Goal: Task Accomplishment & Management: Use online tool/utility

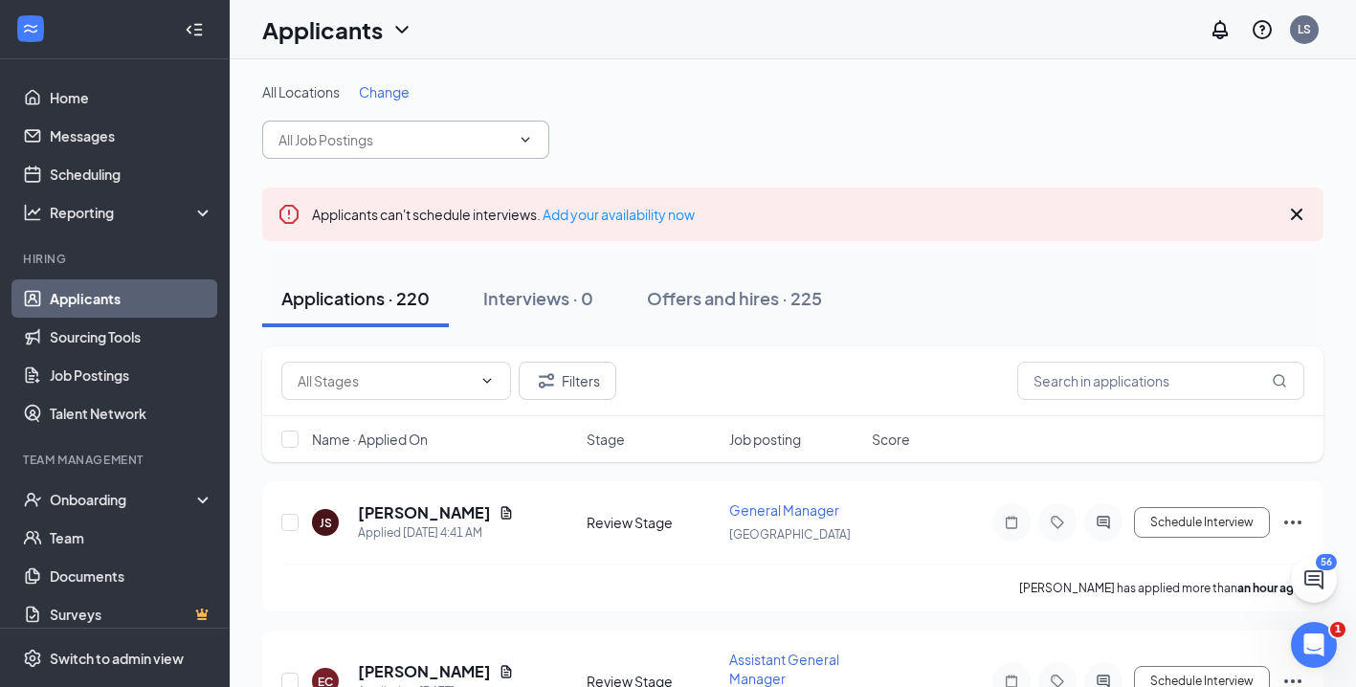
click at [495, 146] on input "text" at bounding box center [394, 139] width 232 height 21
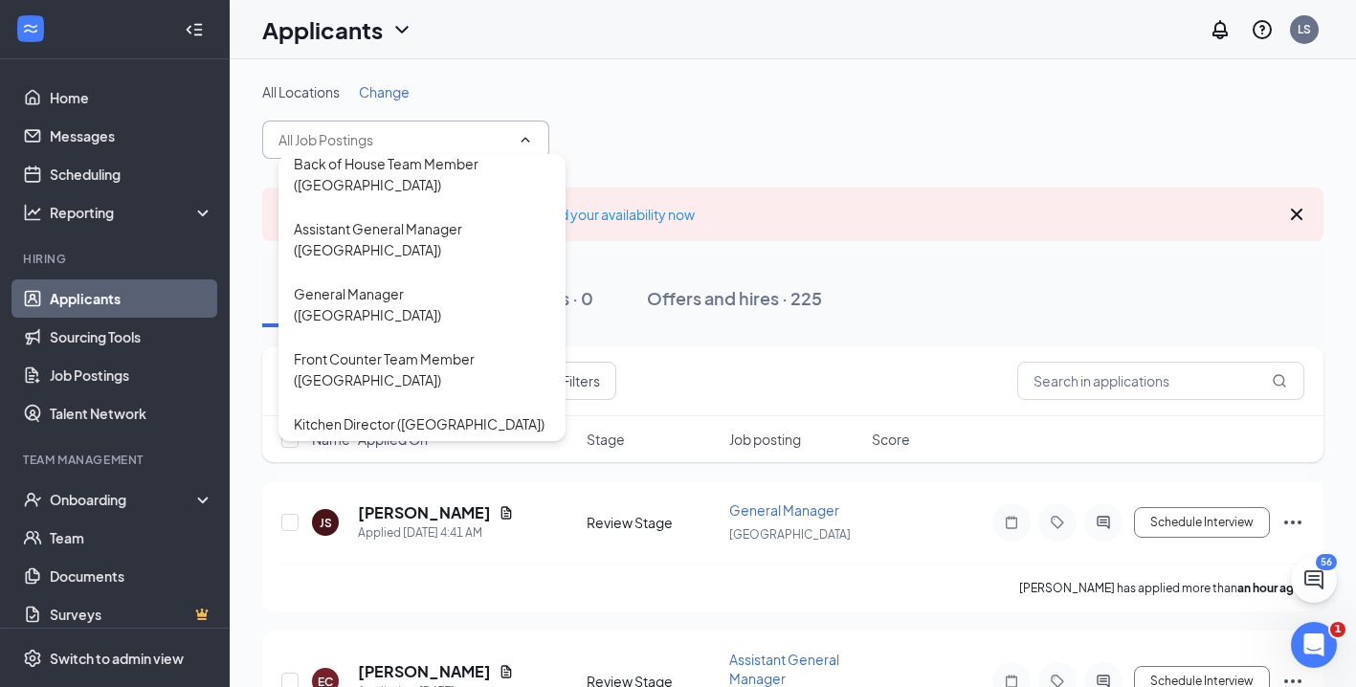
scroll to position [87, 0]
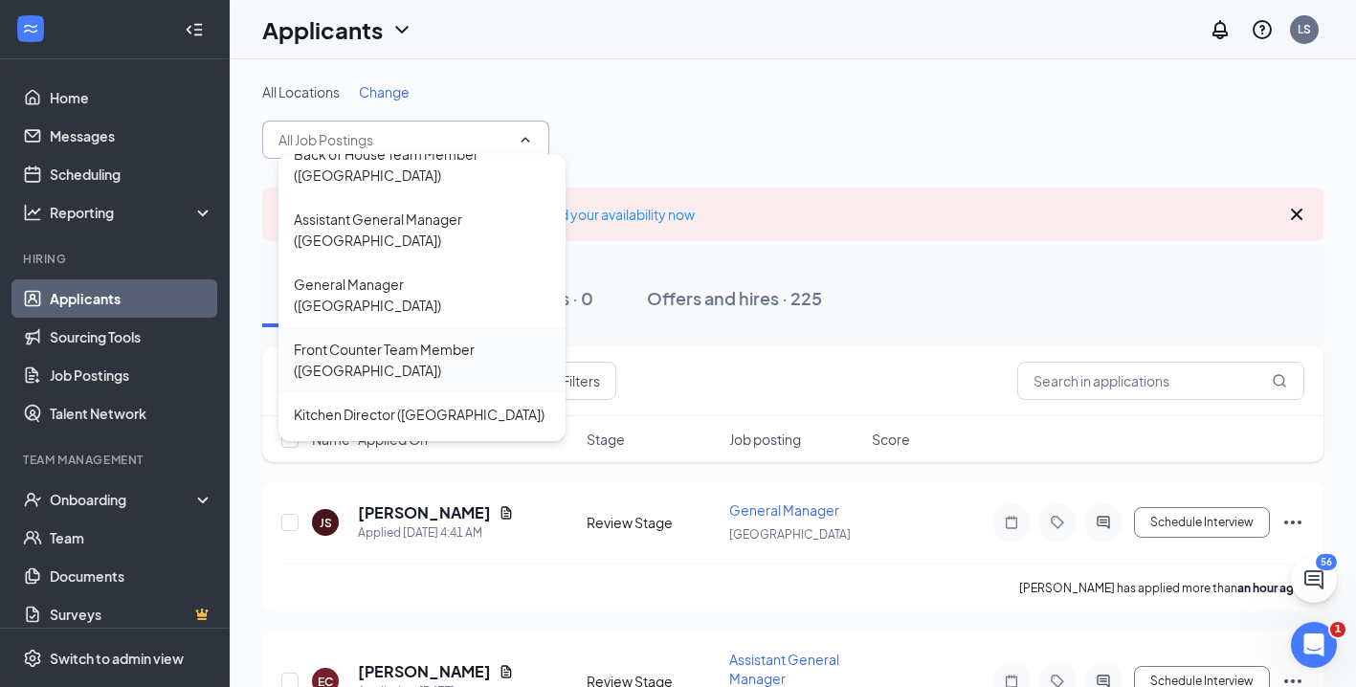
click at [452, 339] on div "Front Counter Team Member ([GEOGRAPHIC_DATA])" at bounding box center [422, 360] width 256 height 42
type input "Front Counter Team Member ([GEOGRAPHIC_DATA])"
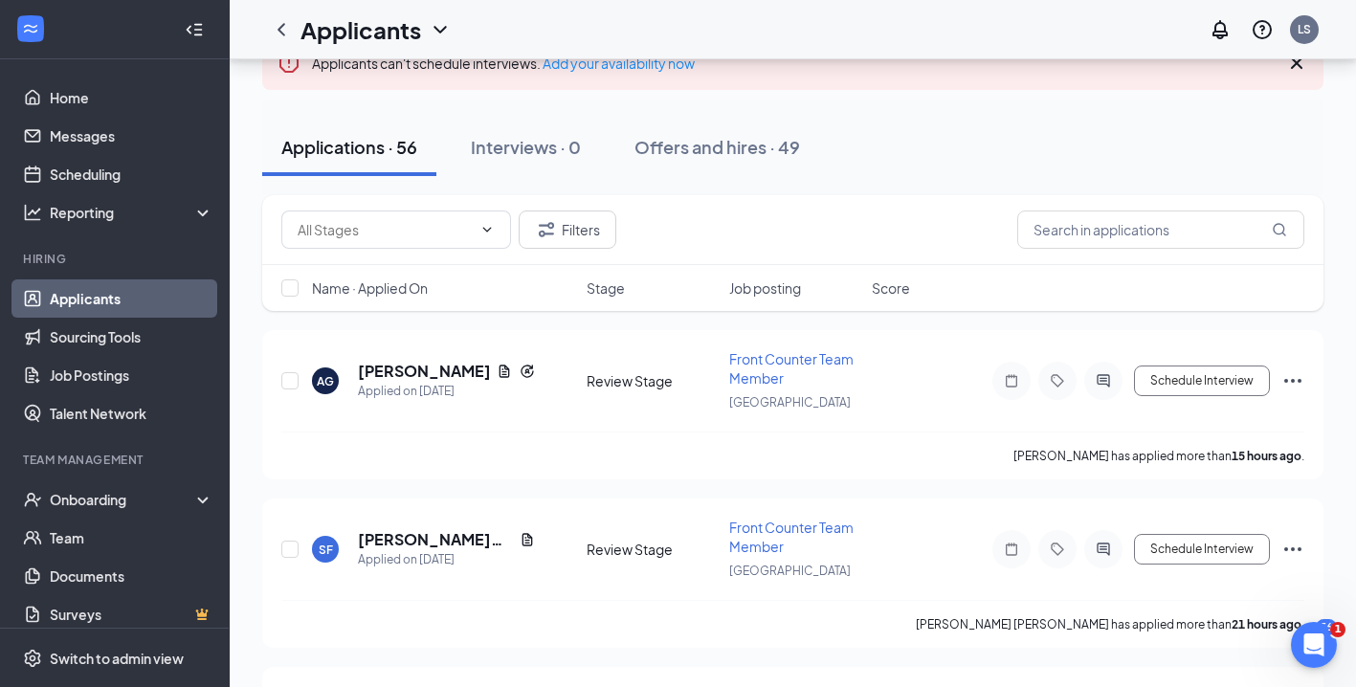
scroll to position [204, 0]
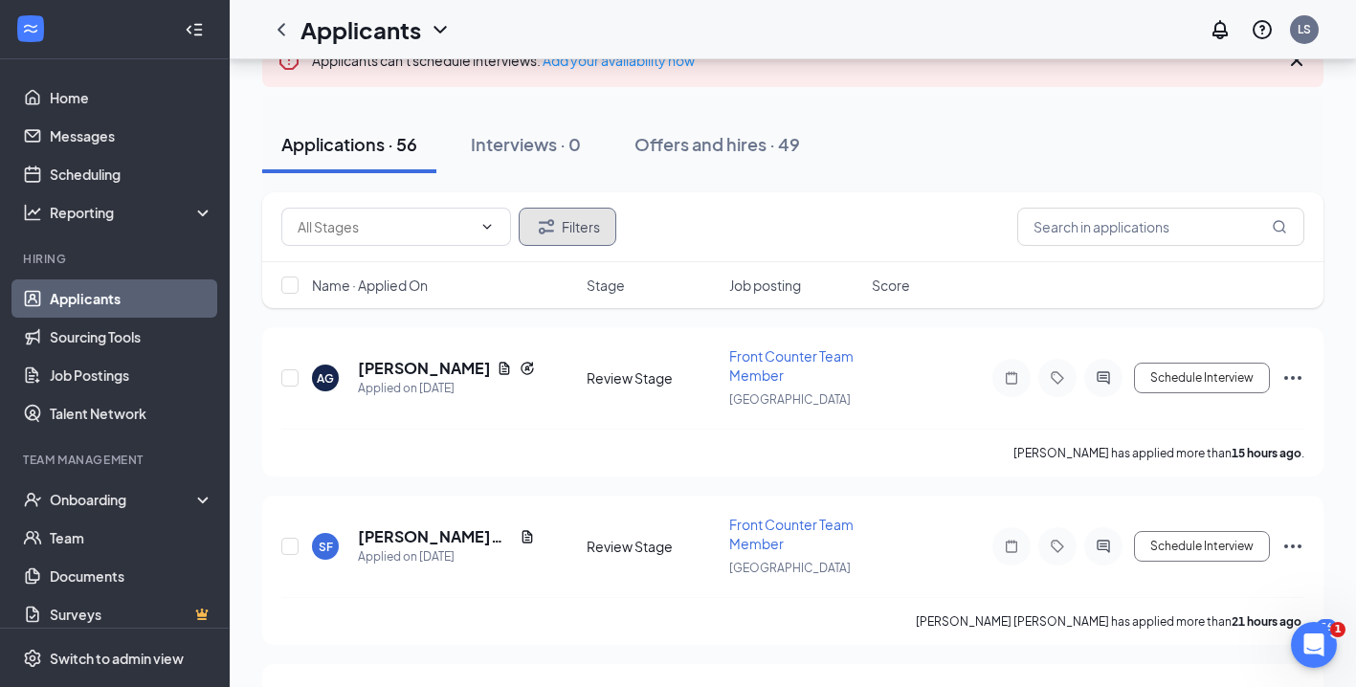
click at [571, 229] on button "Filters" at bounding box center [568, 227] width 98 height 38
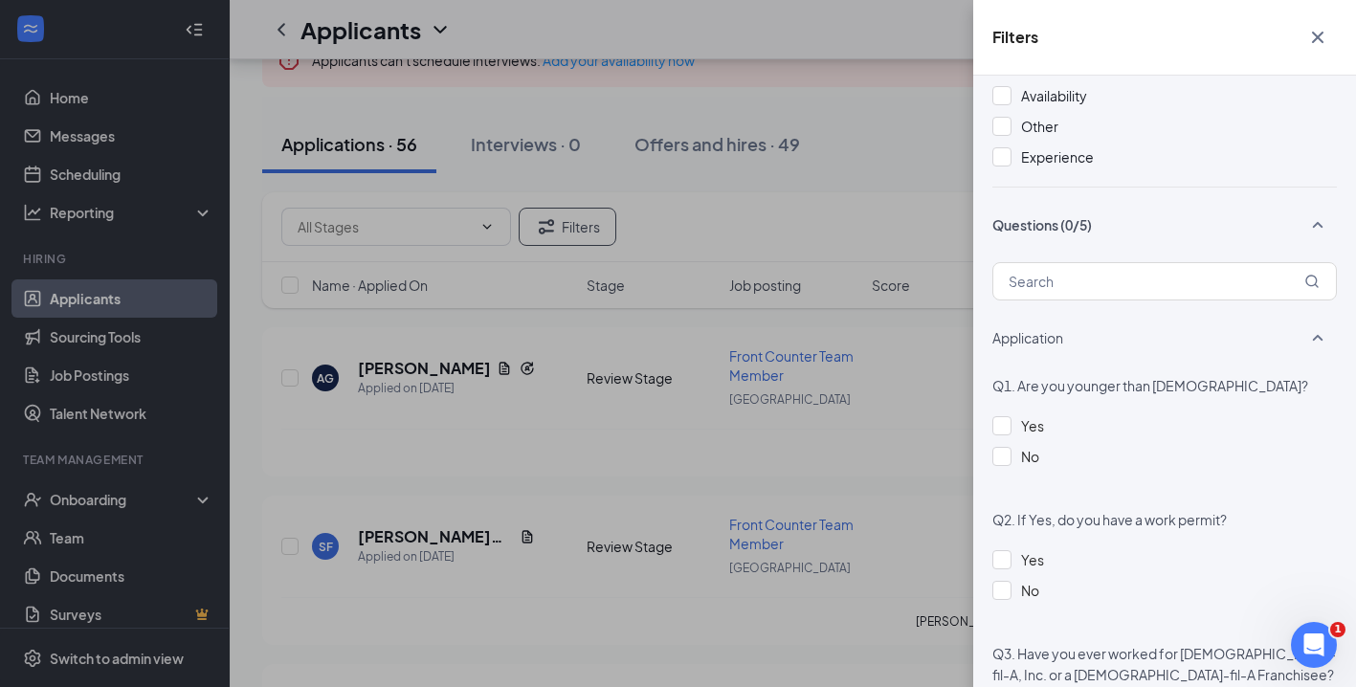
scroll to position [516, 0]
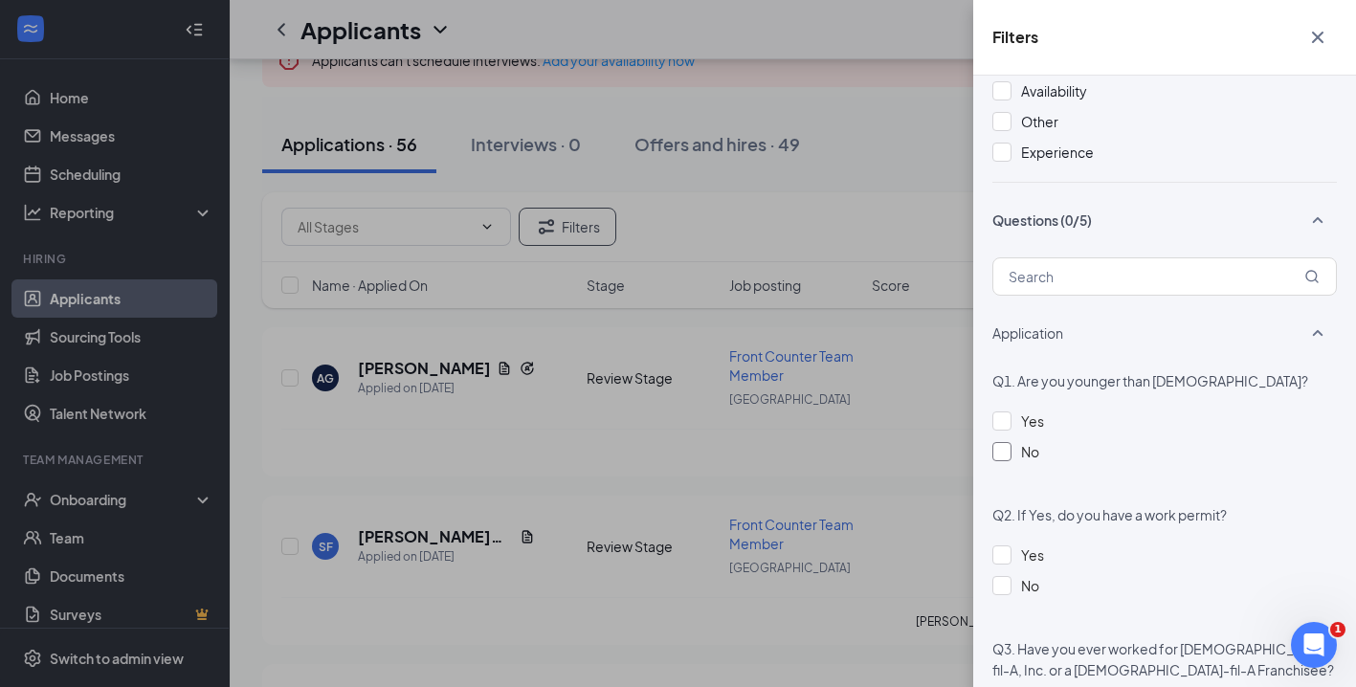
click at [1010, 460] on div "No" at bounding box center [1164, 451] width 344 height 21
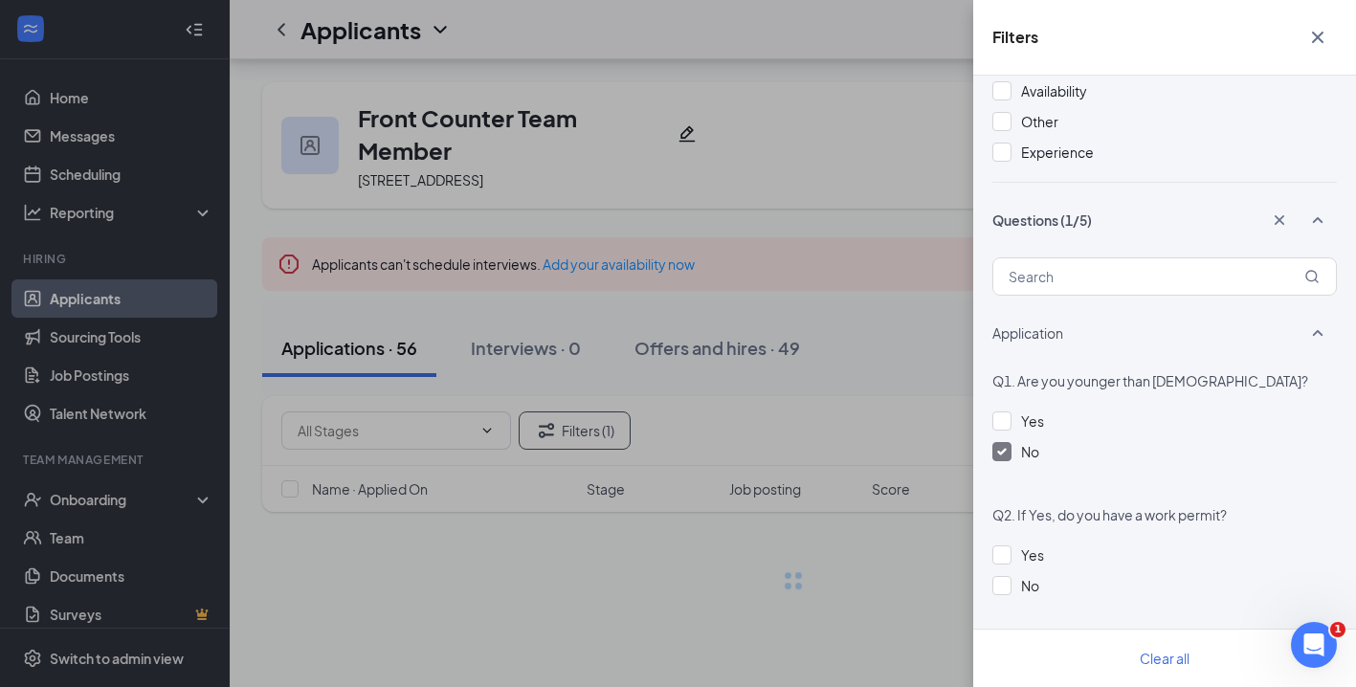
scroll to position [0, 0]
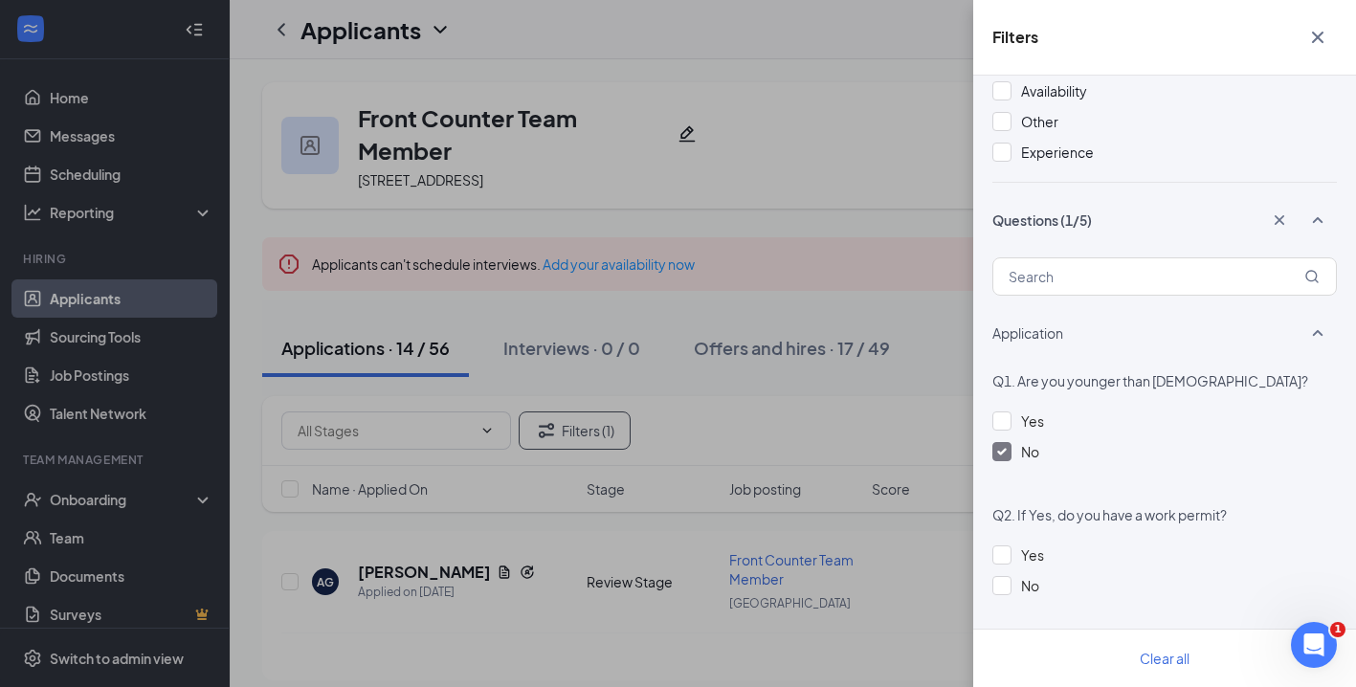
click at [1334, 40] on button "button" at bounding box center [1318, 37] width 38 height 36
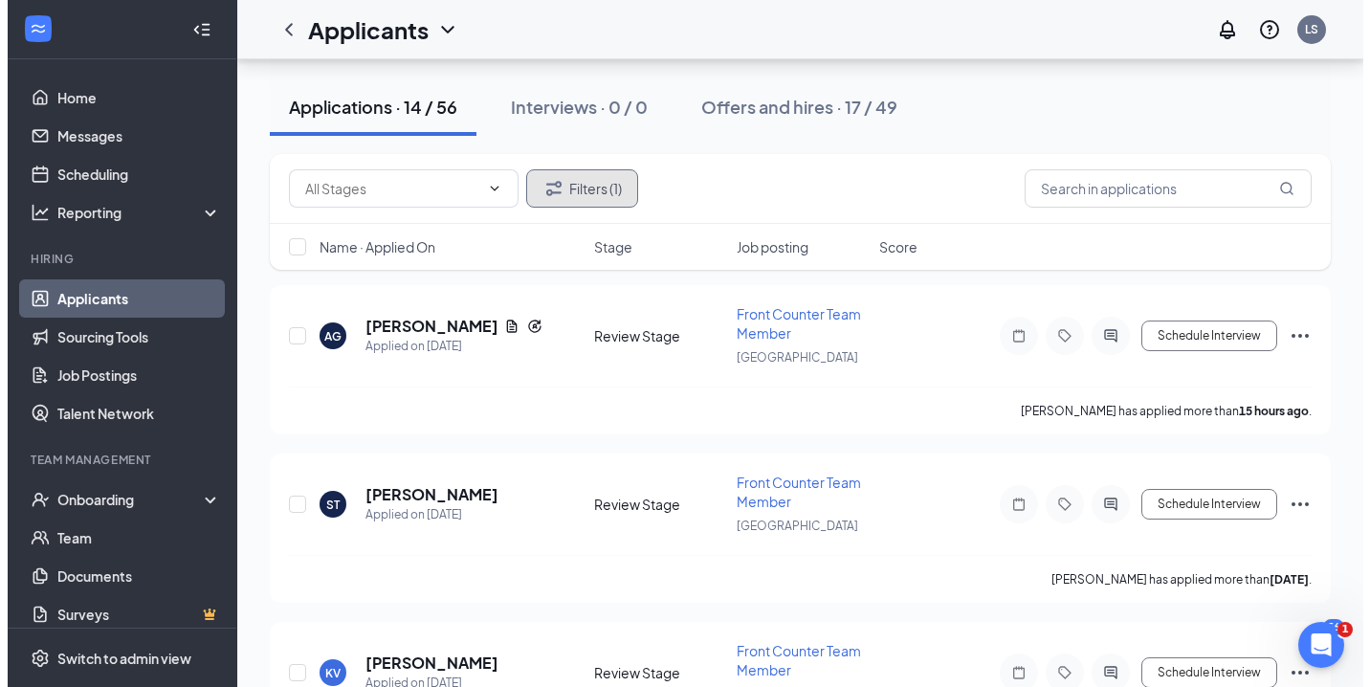
scroll to position [267, 0]
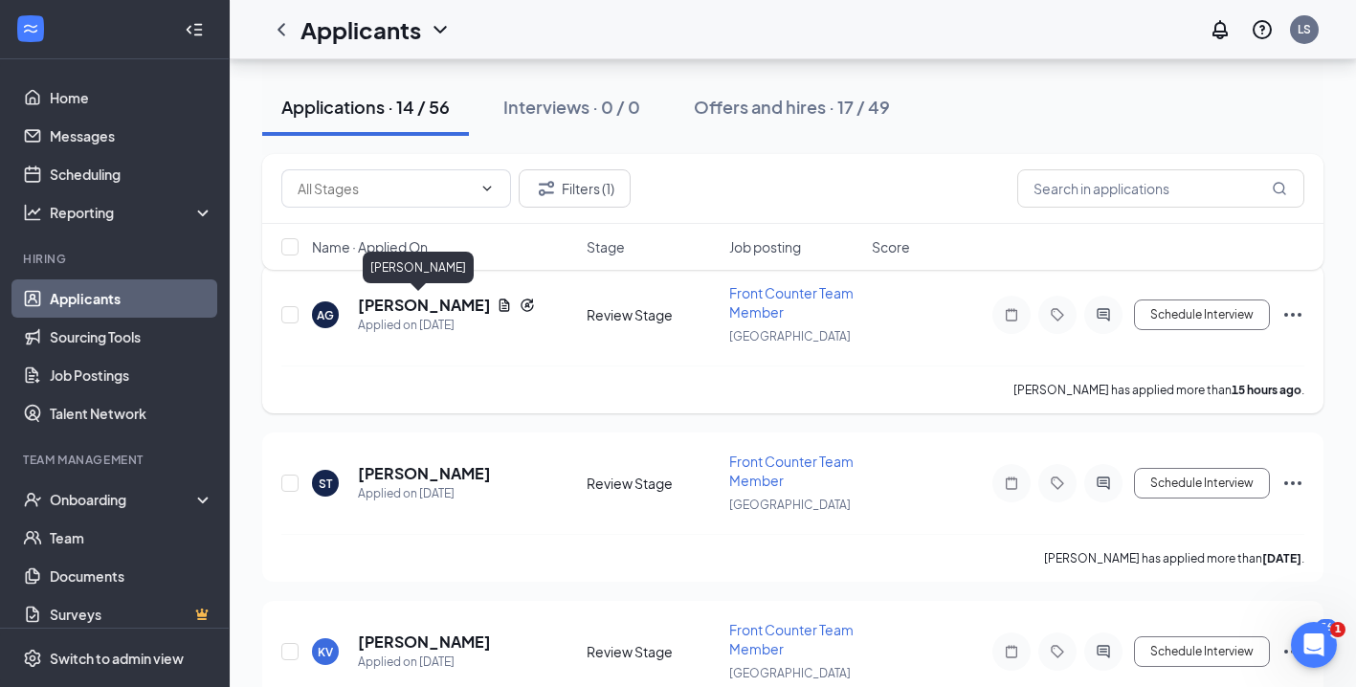
click at [406, 303] on h5 "[PERSON_NAME]" at bounding box center [423, 305] width 131 height 21
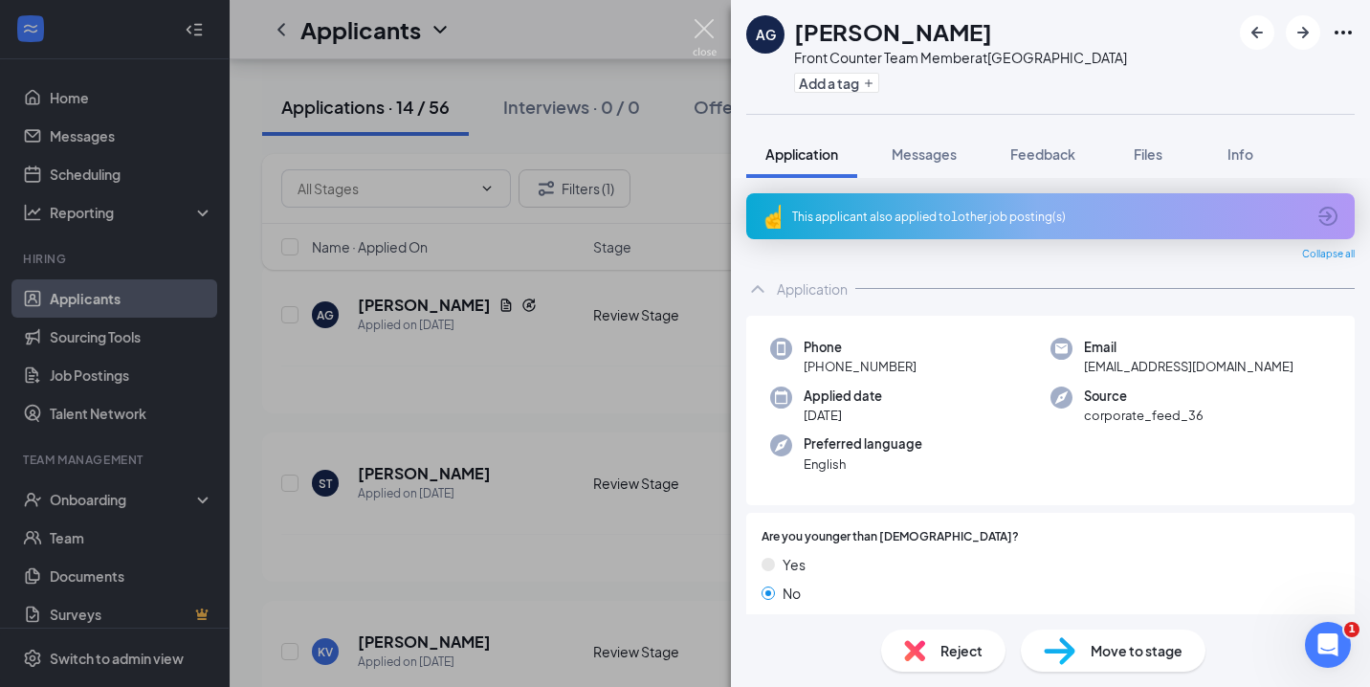
click at [700, 26] on img at bounding box center [705, 37] width 24 height 37
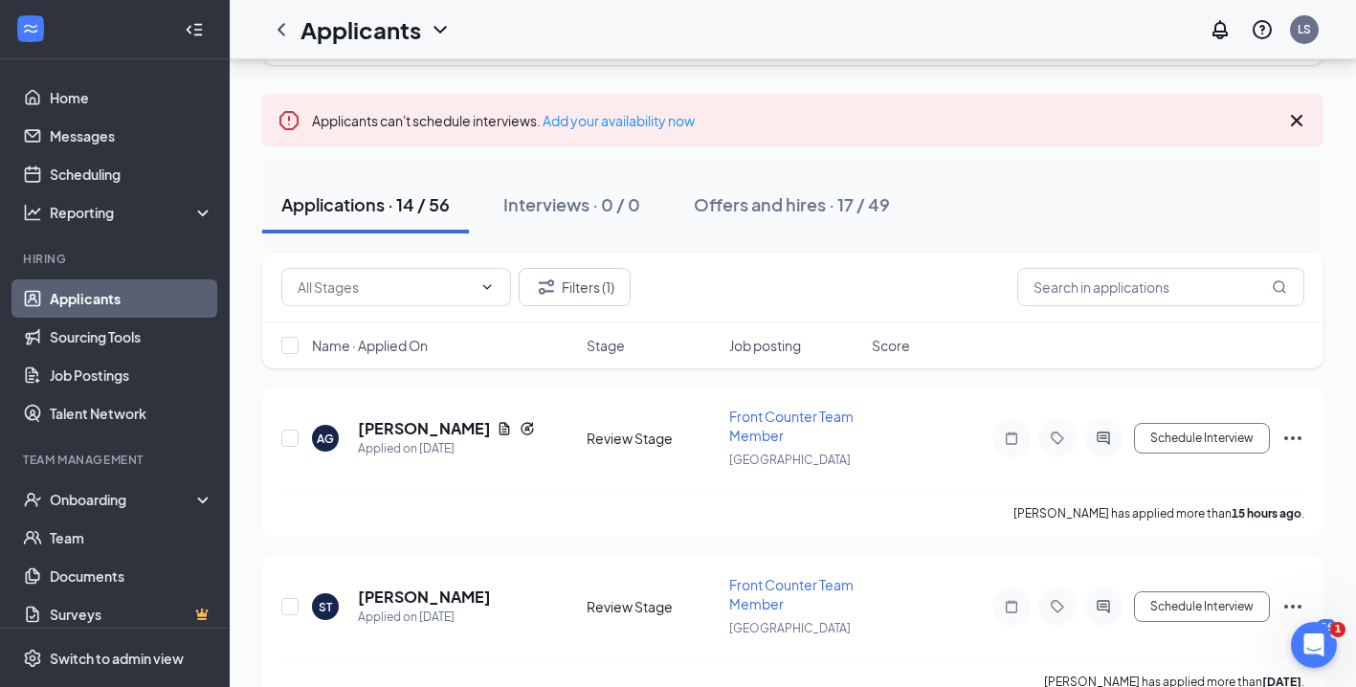
scroll to position [137, 0]
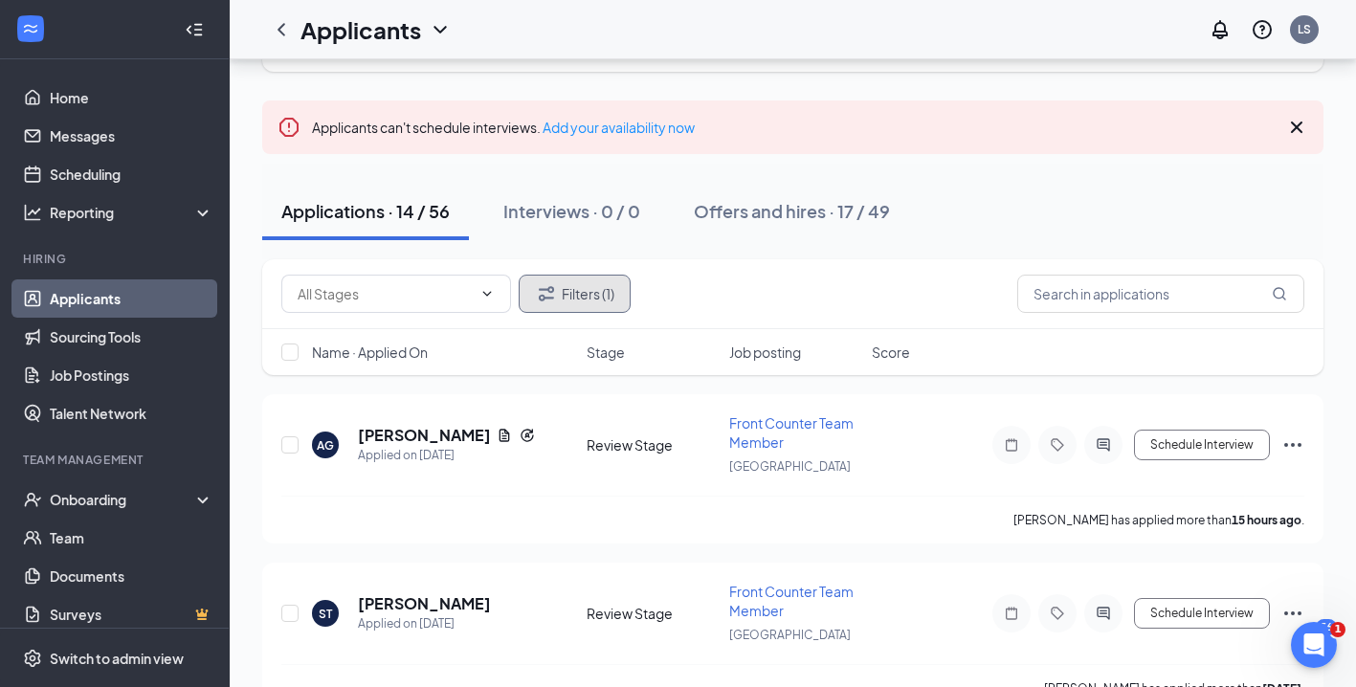
click at [562, 288] on button "Filters (1)" at bounding box center [575, 294] width 112 height 38
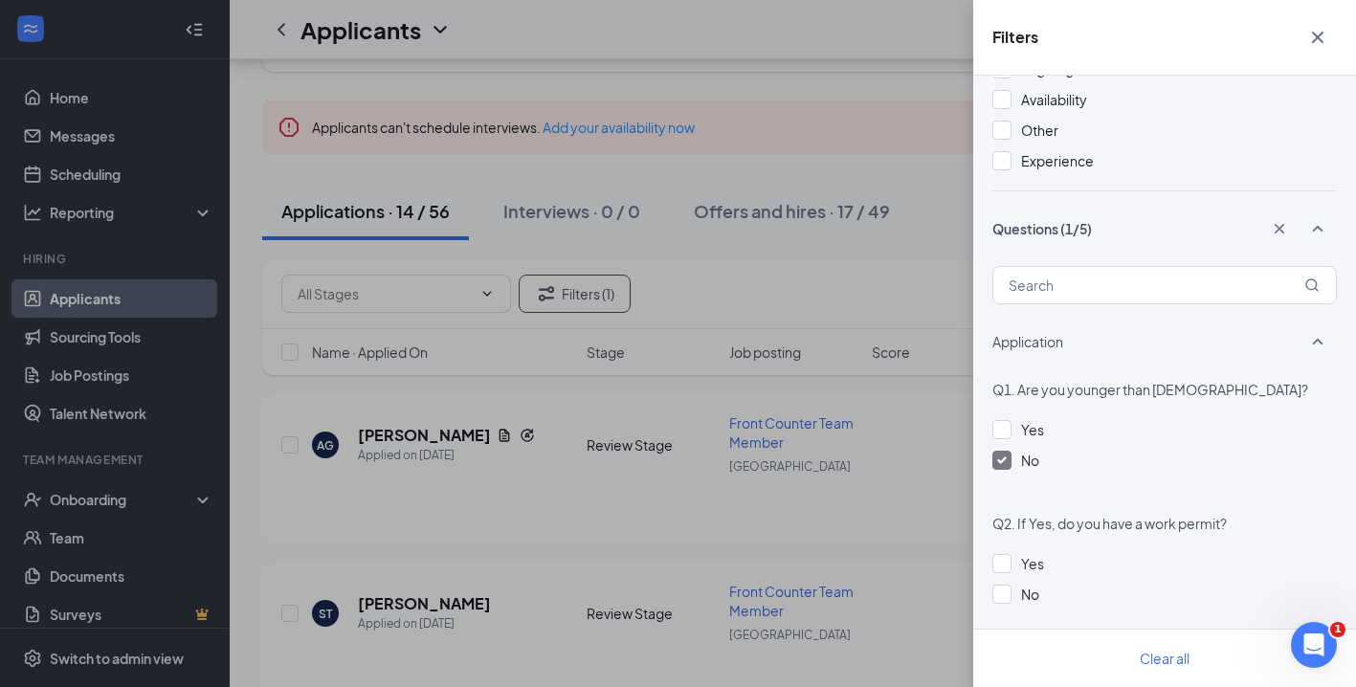
scroll to position [581, 0]
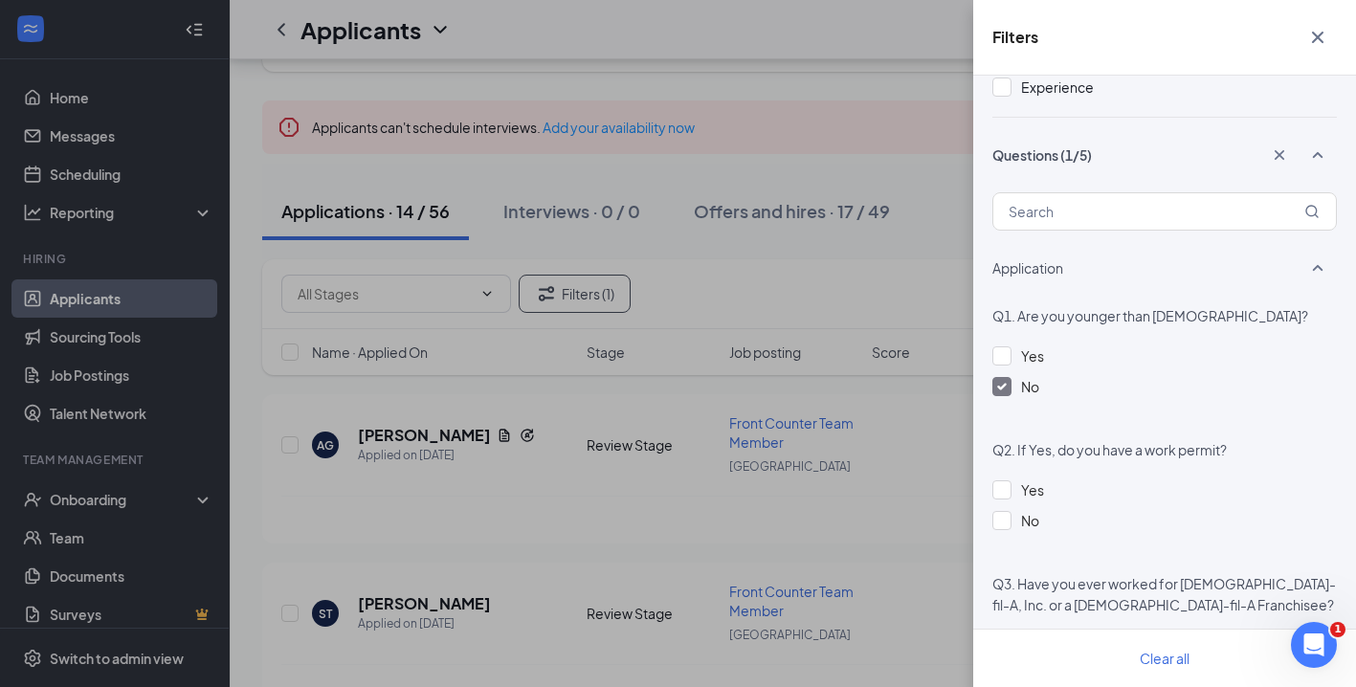
click at [995, 388] on div at bounding box center [1001, 386] width 19 height 19
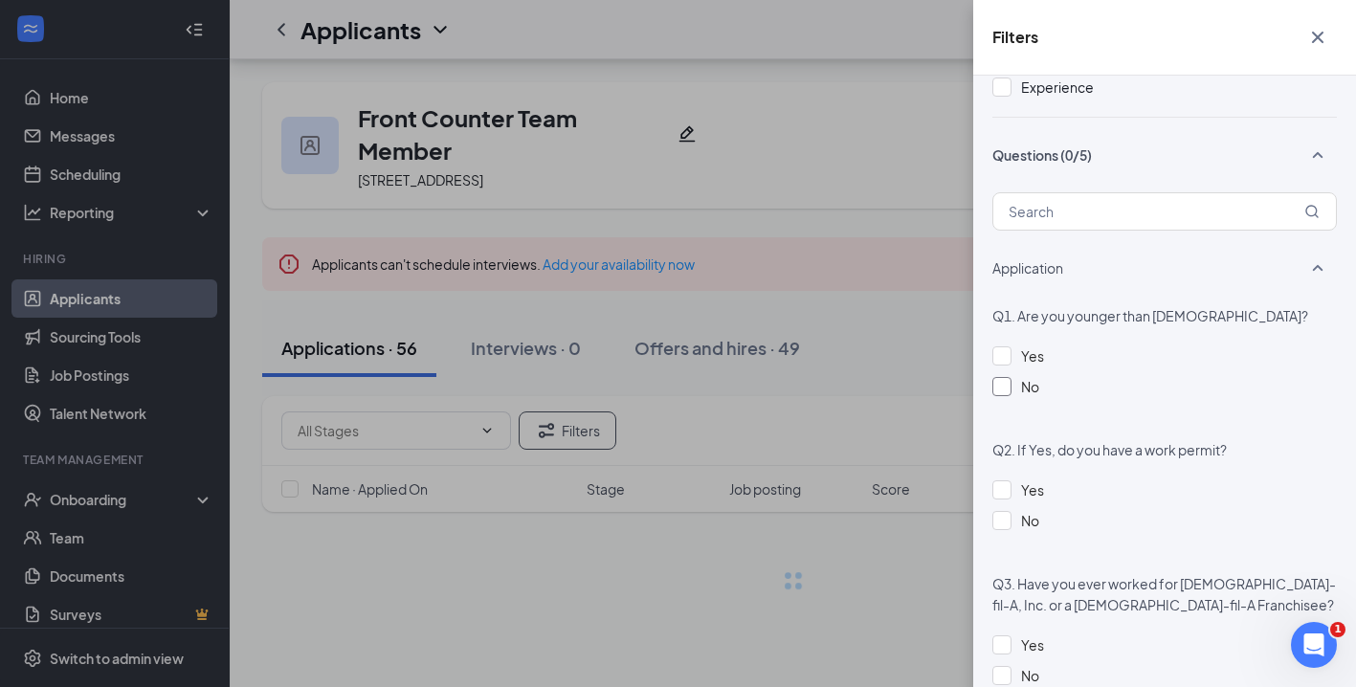
scroll to position [0, 0]
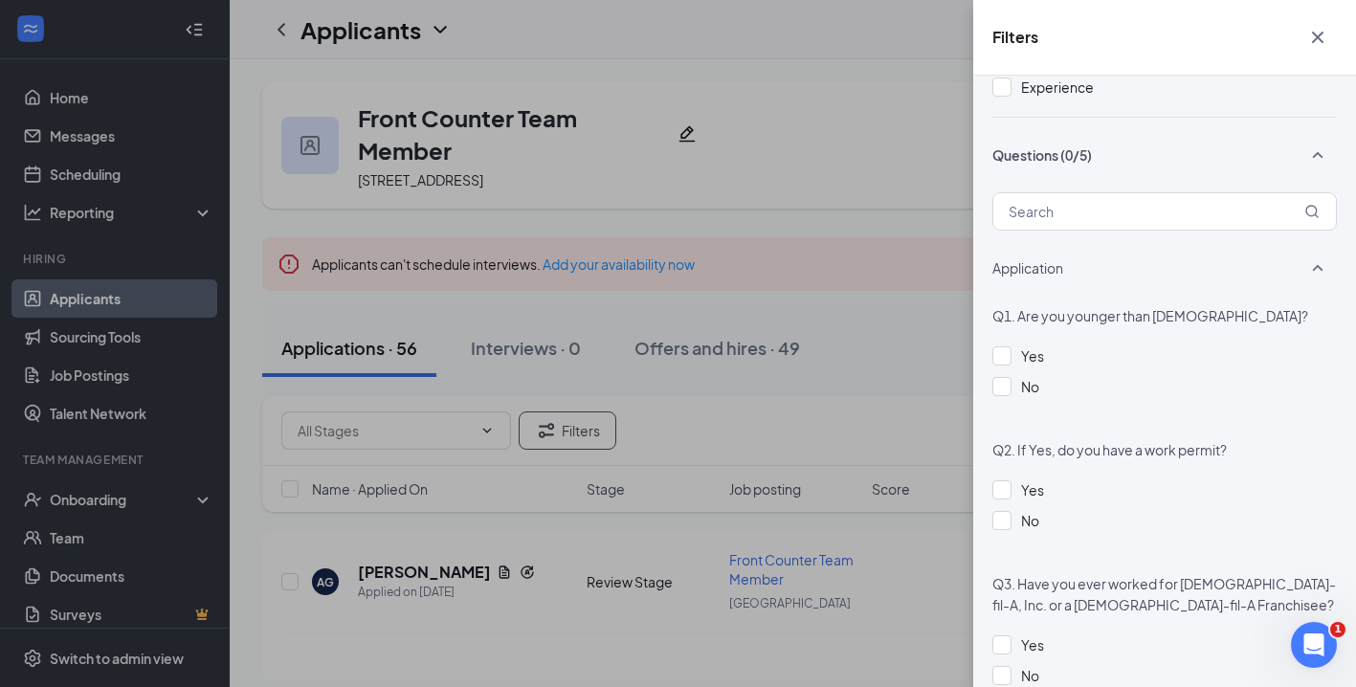
click at [1333, 35] on button "button" at bounding box center [1318, 37] width 38 height 36
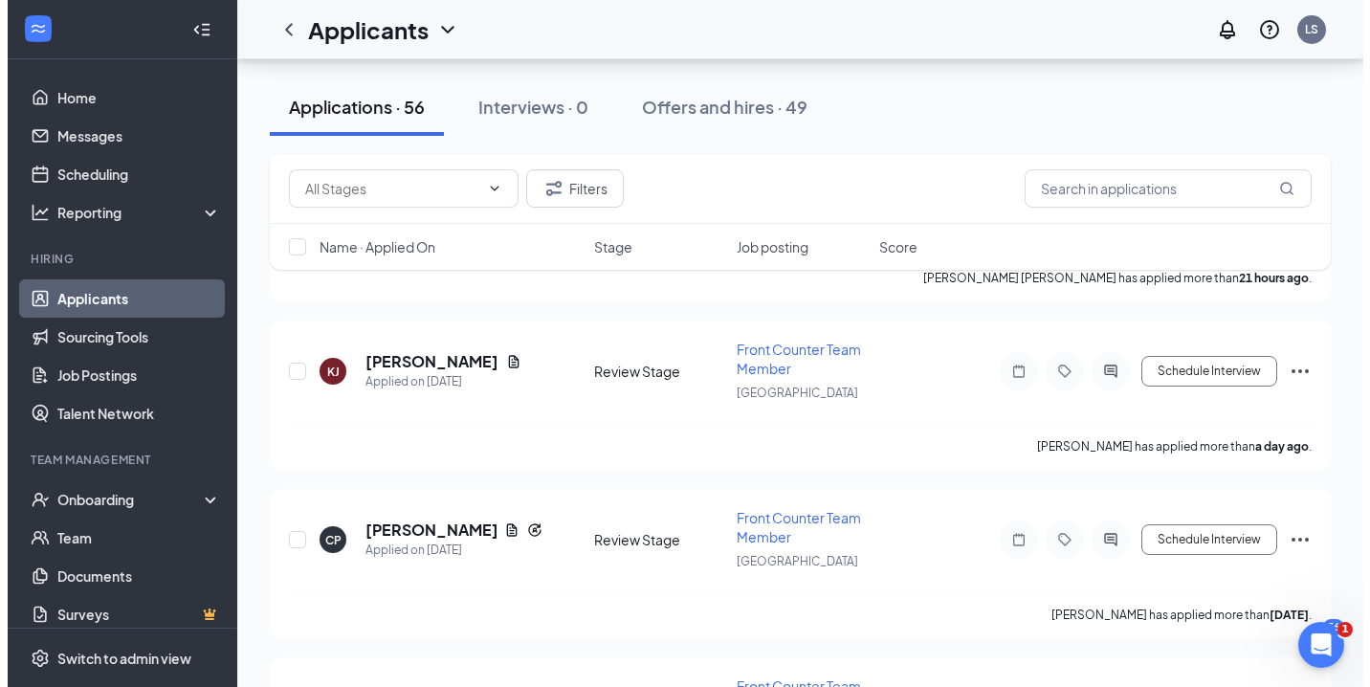
scroll to position [637, 0]
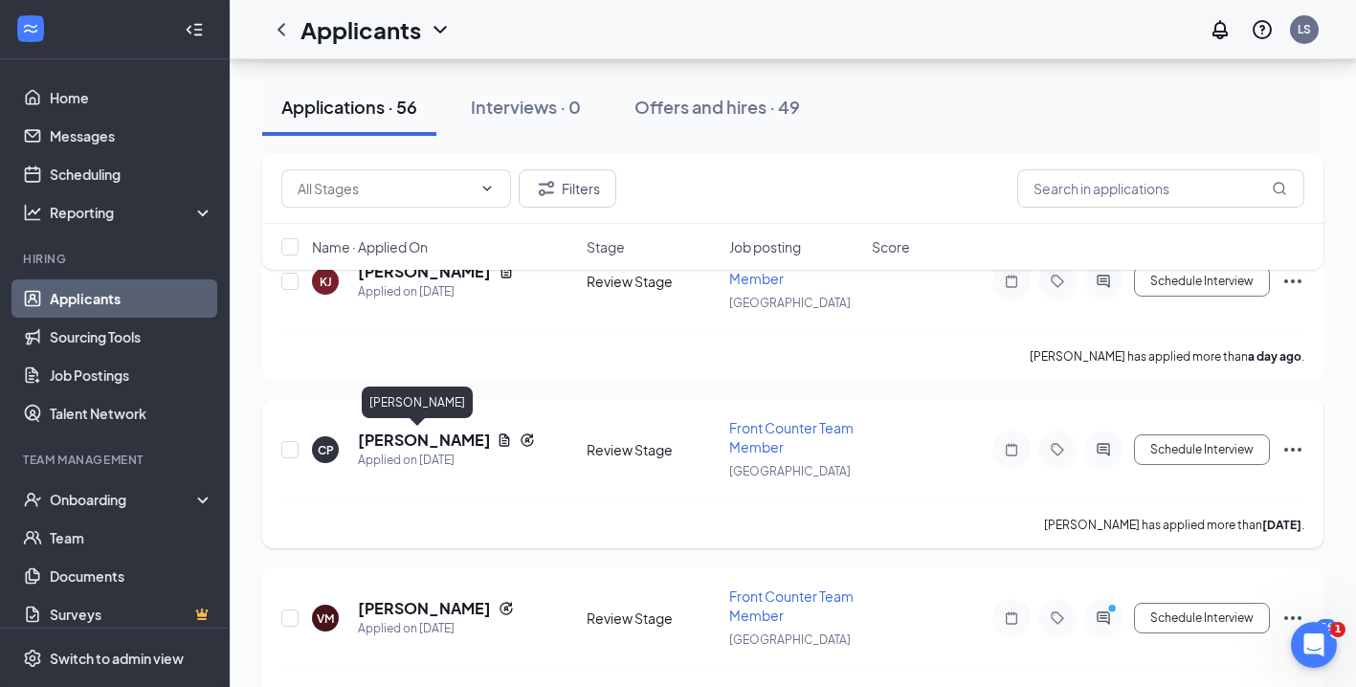
click at [414, 434] on h5 "[PERSON_NAME]" at bounding box center [423, 440] width 131 height 21
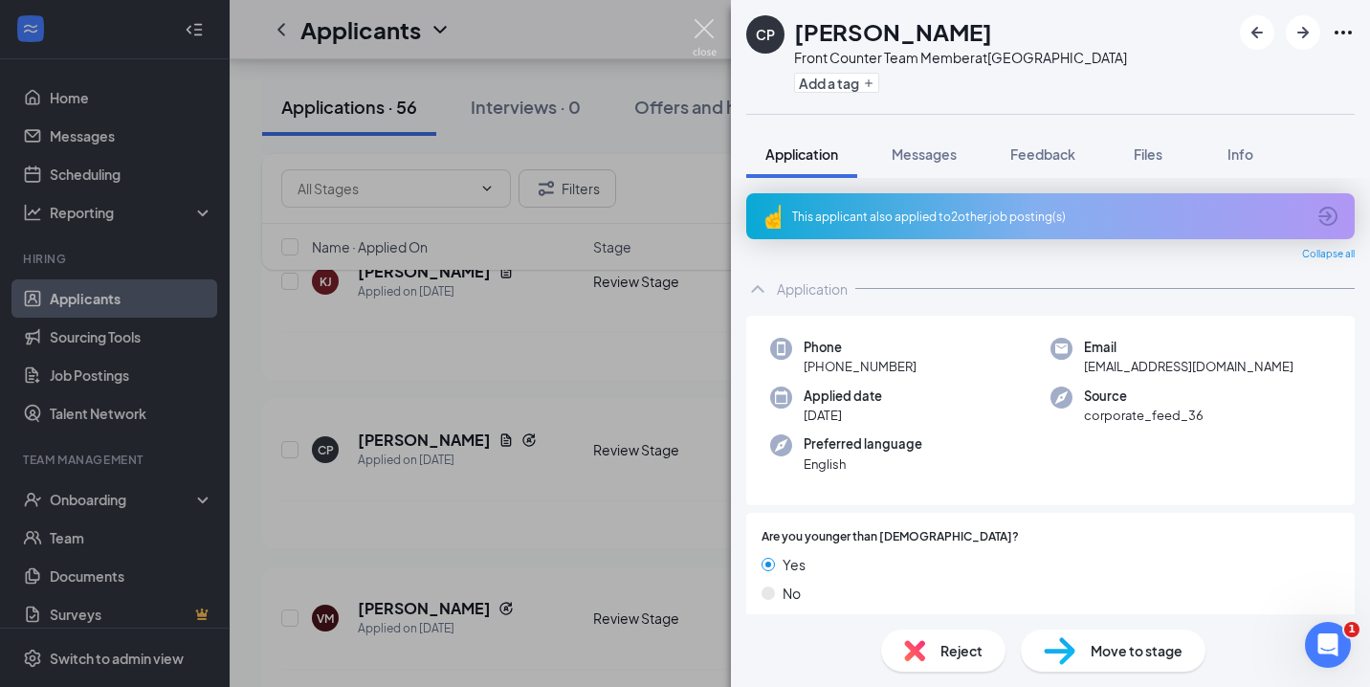
click at [708, 33] on img at bounding box center [705, 37] width 24 height 37
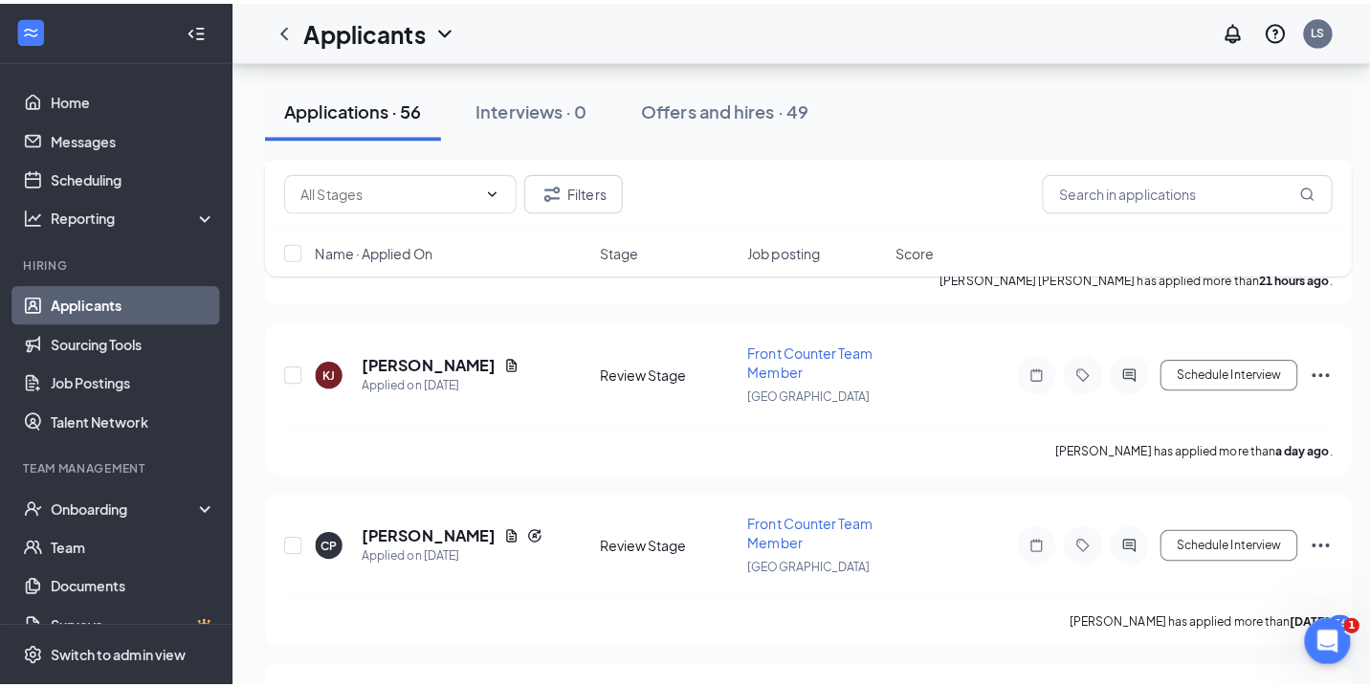
scroll to position [535, 0]
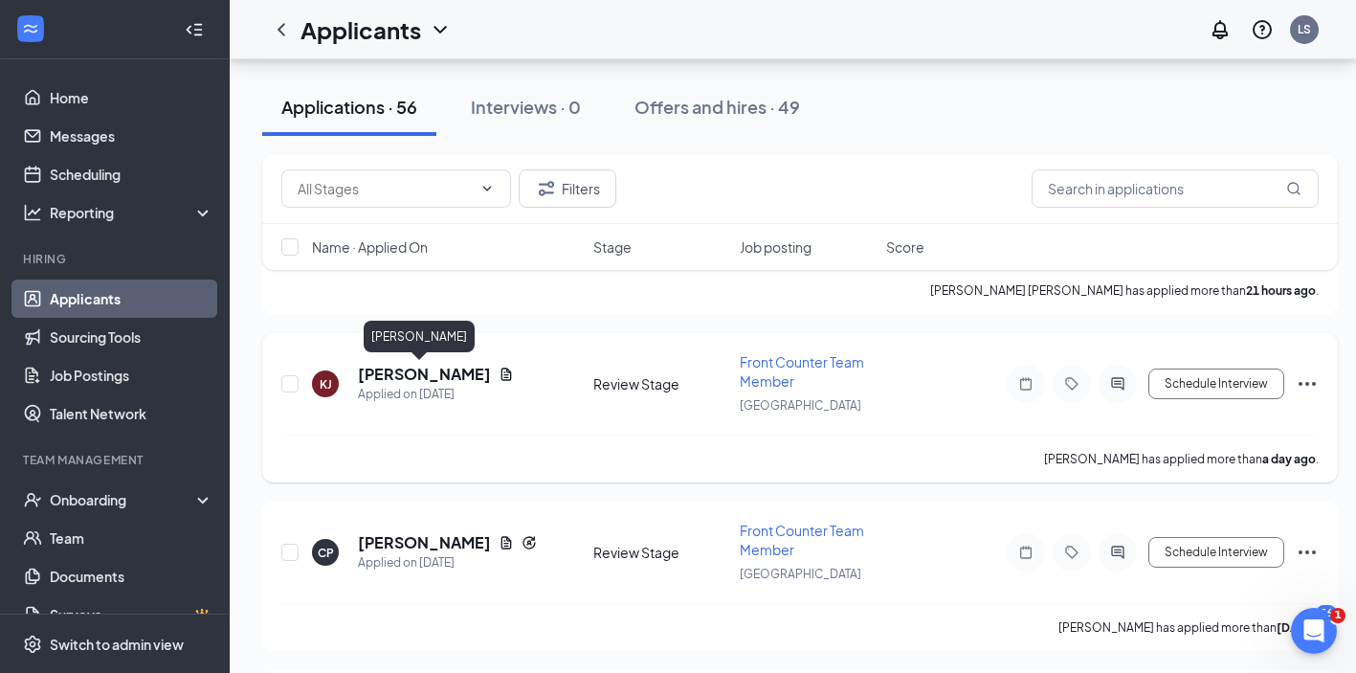
click at [398, 375] on h5 "[PERSON_NAME]" at bounding box center [424, 374] width 133 height 21
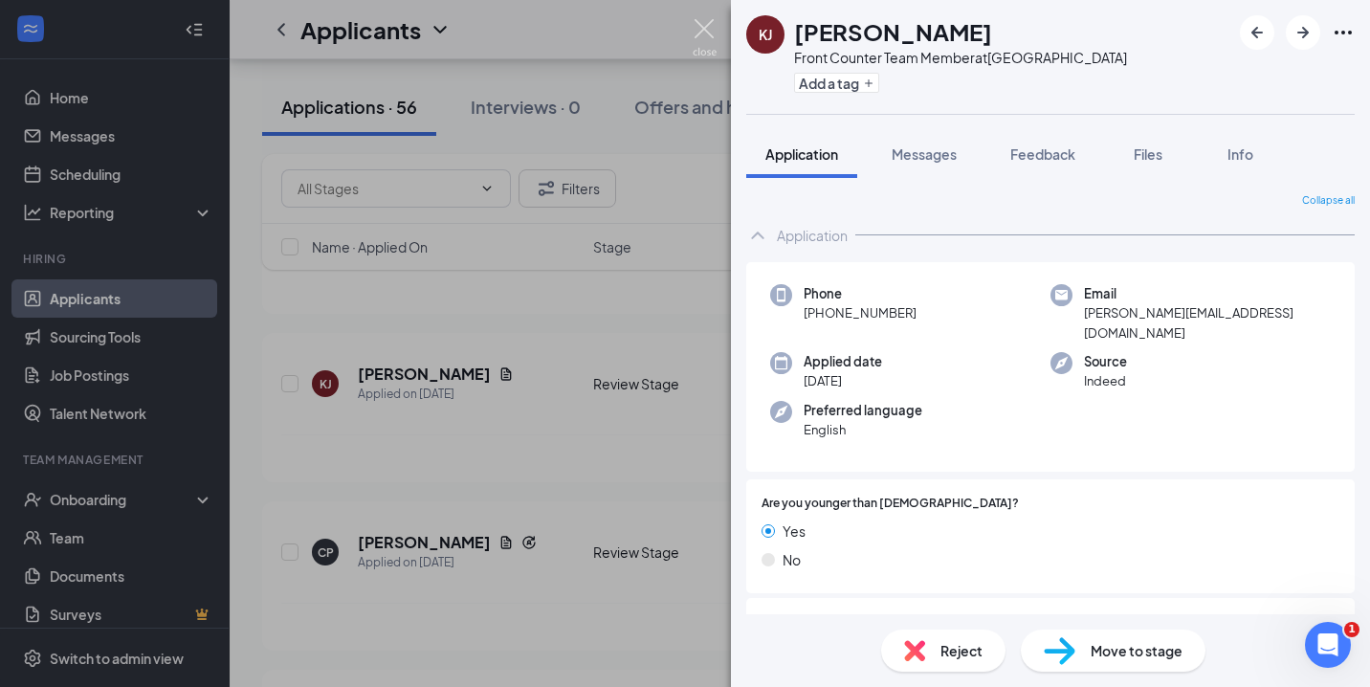
click at [704, 32] on img at bounding box center [705, 37] width 24 height 37
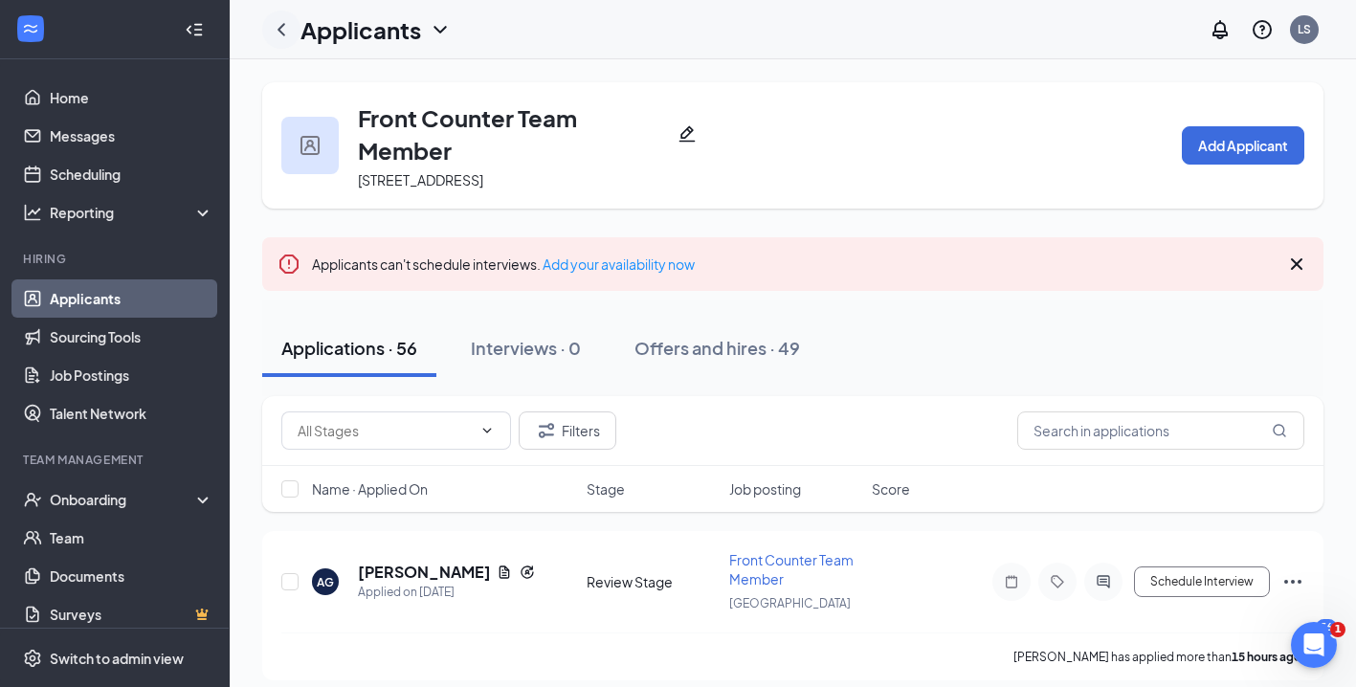
click at [284, 29] on icon "ChevronLeft" at bounding box center [281, 29] width 23 height 23
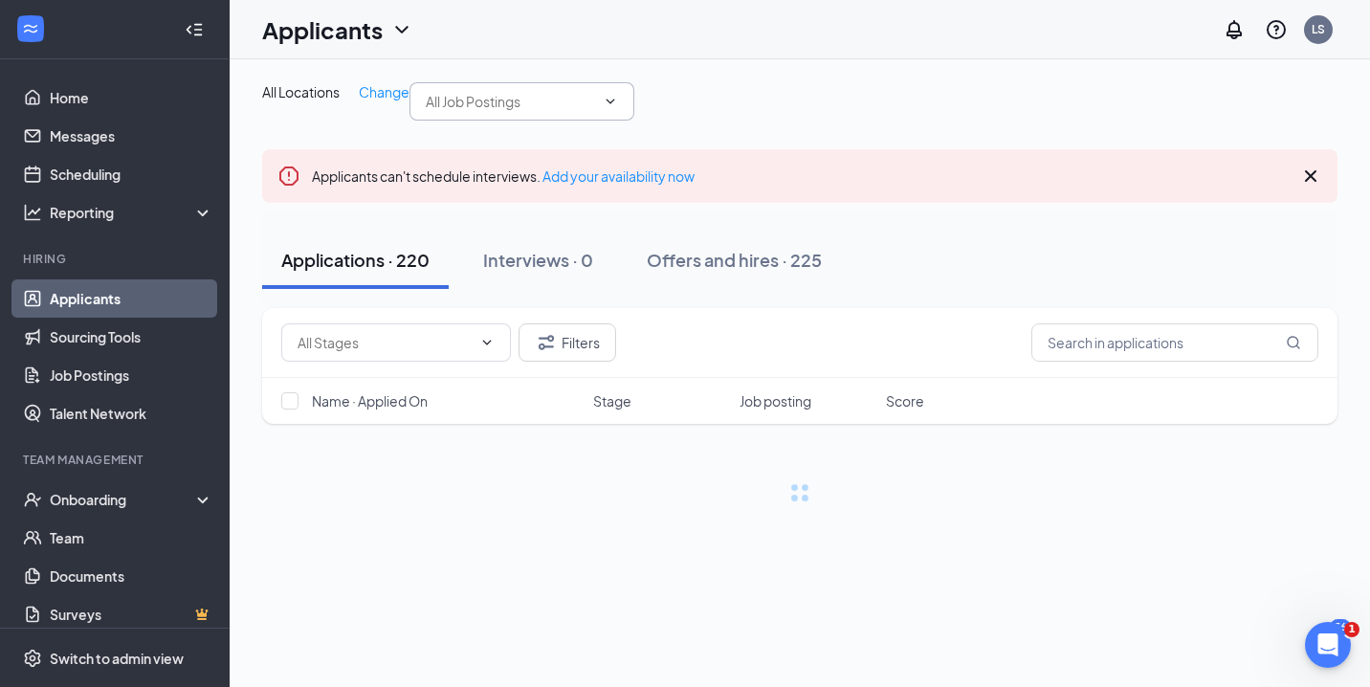
click at [470, 112] on input "text" at bounding box center [510, 101] width 169 height 21
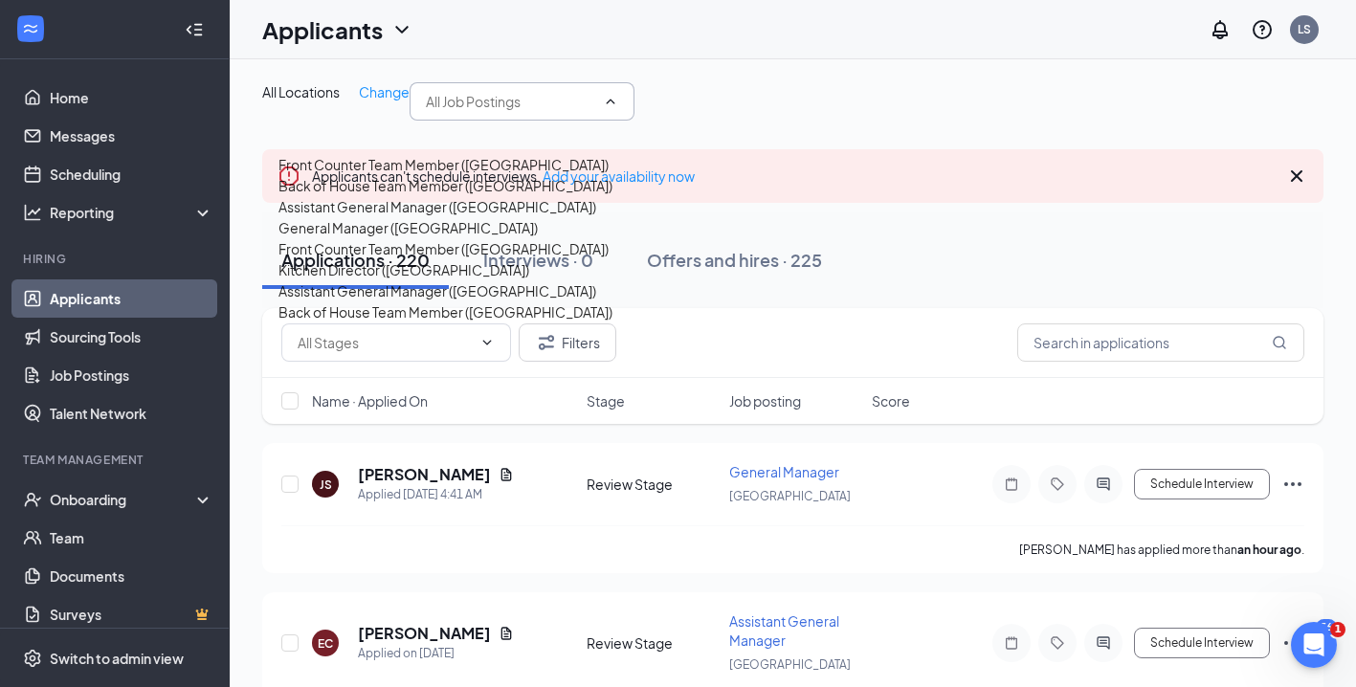
click at [454, 175] on div "Front Counter Team Member ([GEOGRAPHIC_DATA])" at bounding box center [443, 164] width 330 height 21
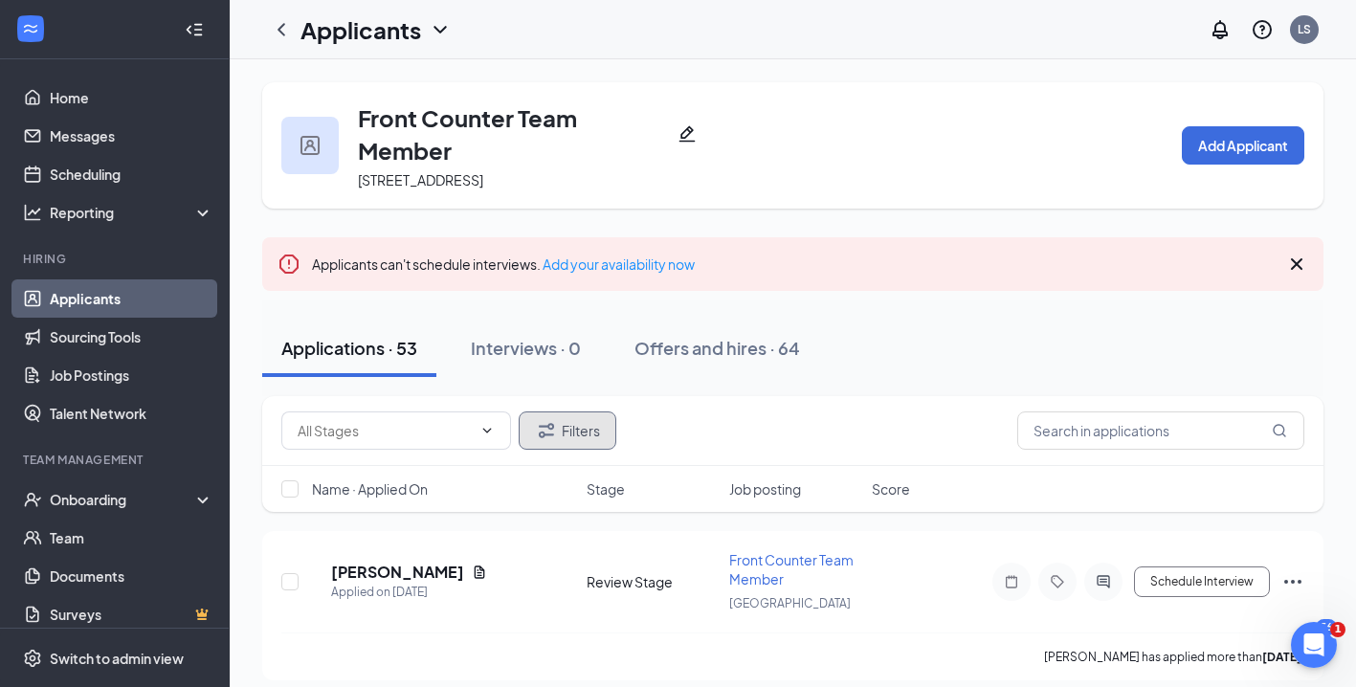
click at [578, 435] on button "Filters" at bounding box center [568, 430] width 98 height 38
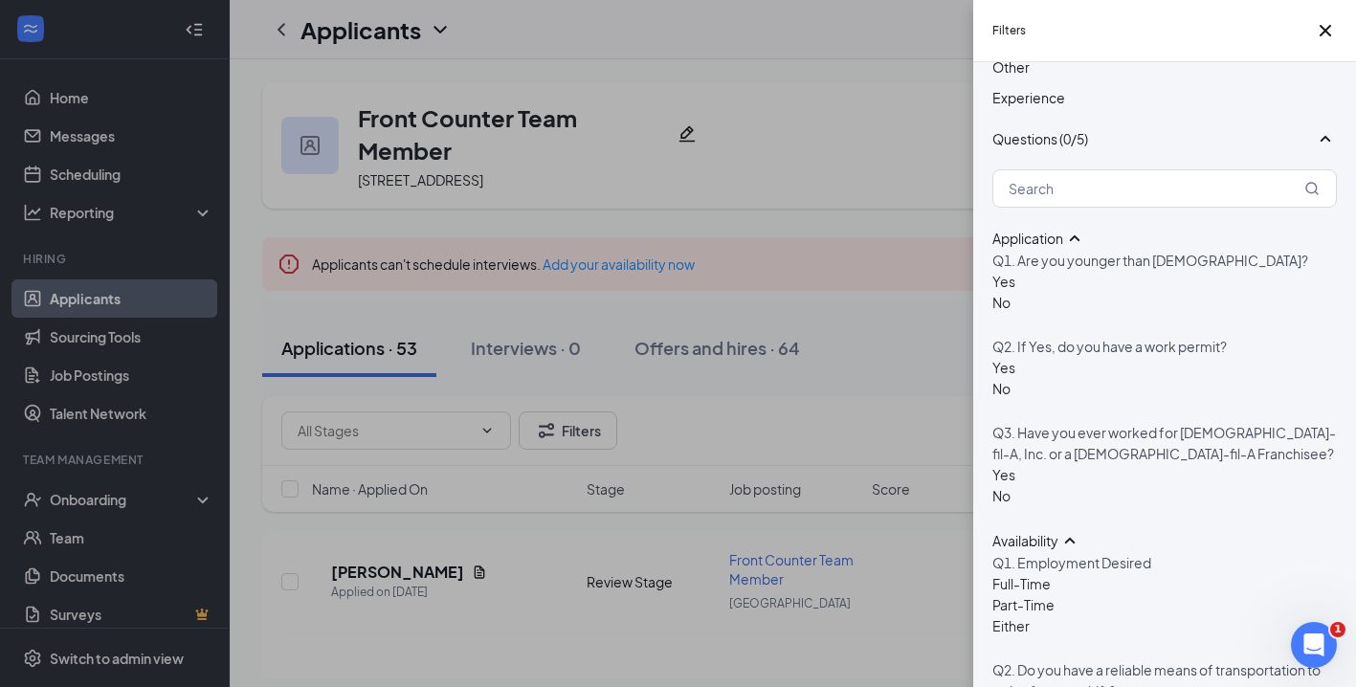
scroll to position [502, 0]
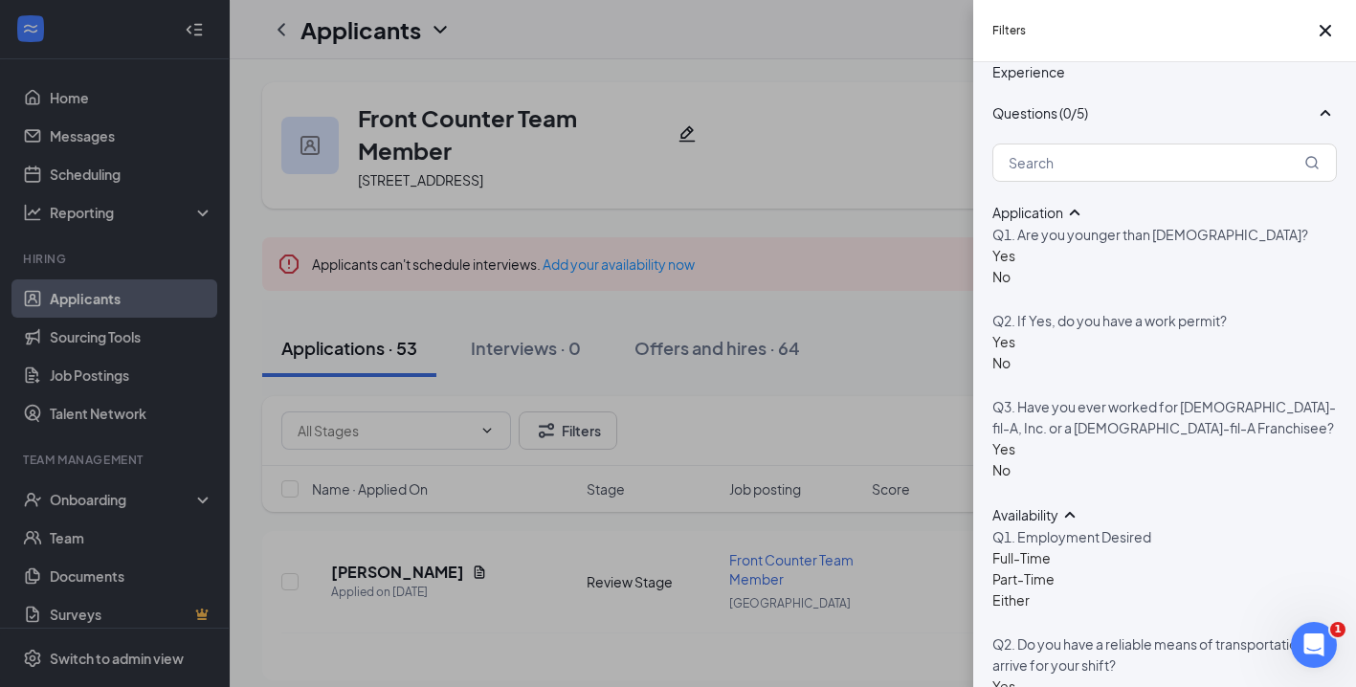
click at [997, 266] on div at bounding box center [1003, 266] width 23 height 0
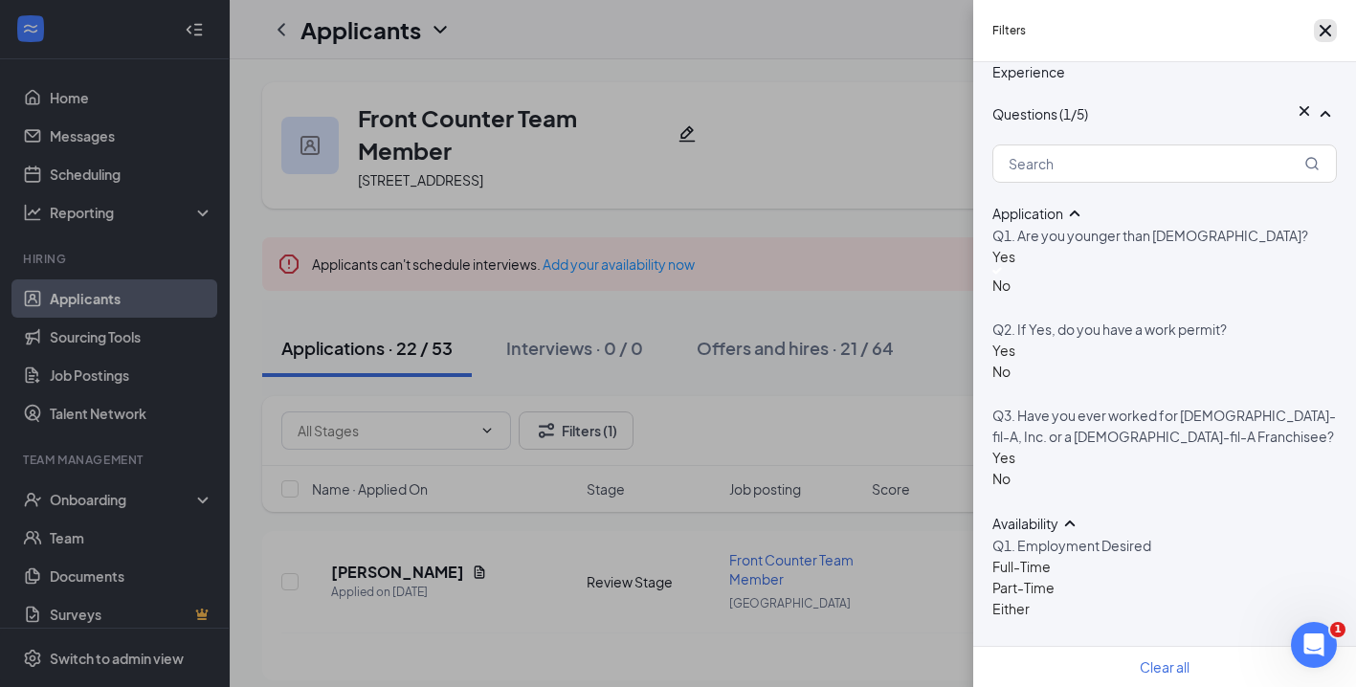
click at [1323, 32] on icon "Cross" at bounding box center [1325, 30] width 23 height 23
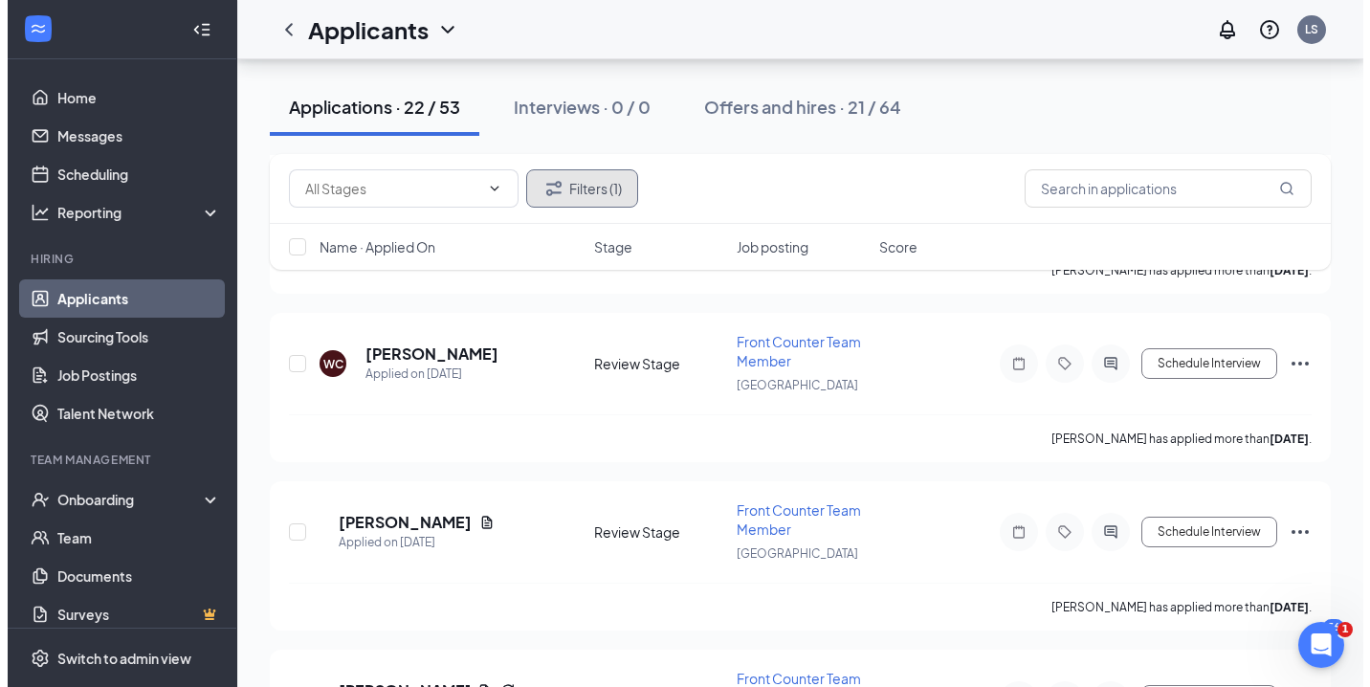
scroll to position [402, 0]
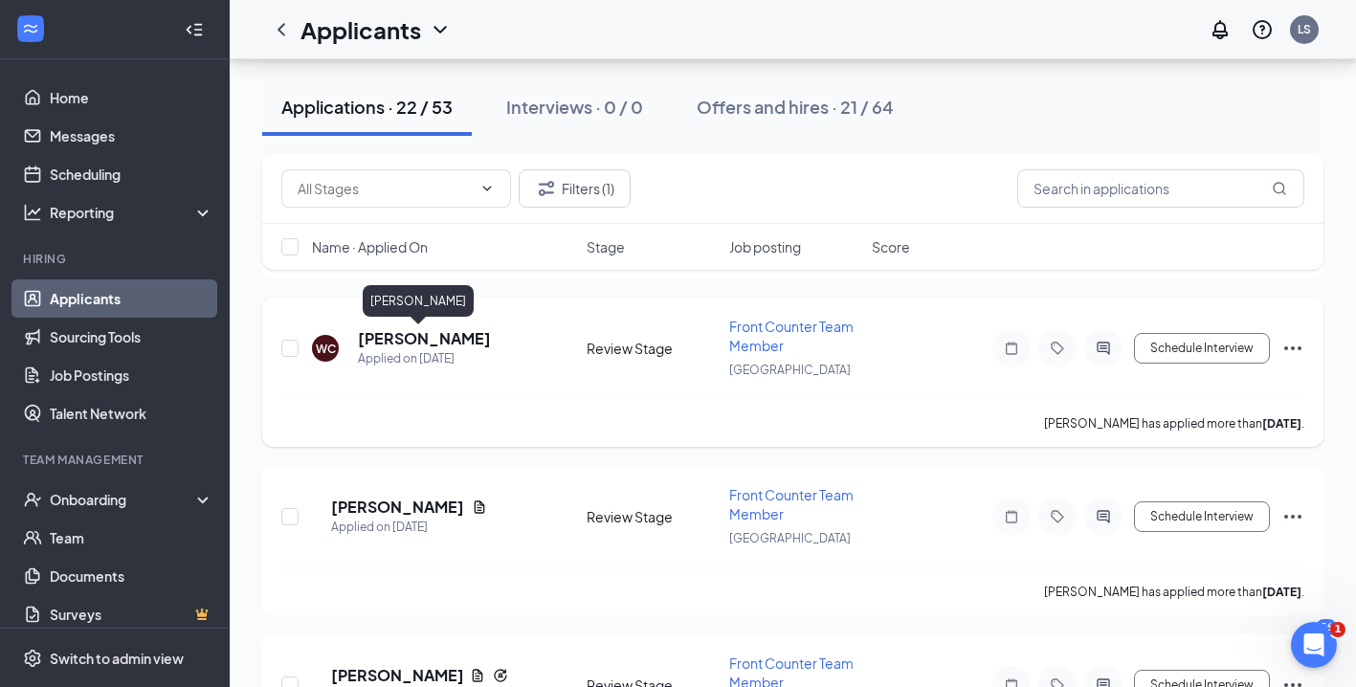
click at [411, 335] on h5 "[PERSON_NAME]" at bounding box center [424, 338] width 133 height 21
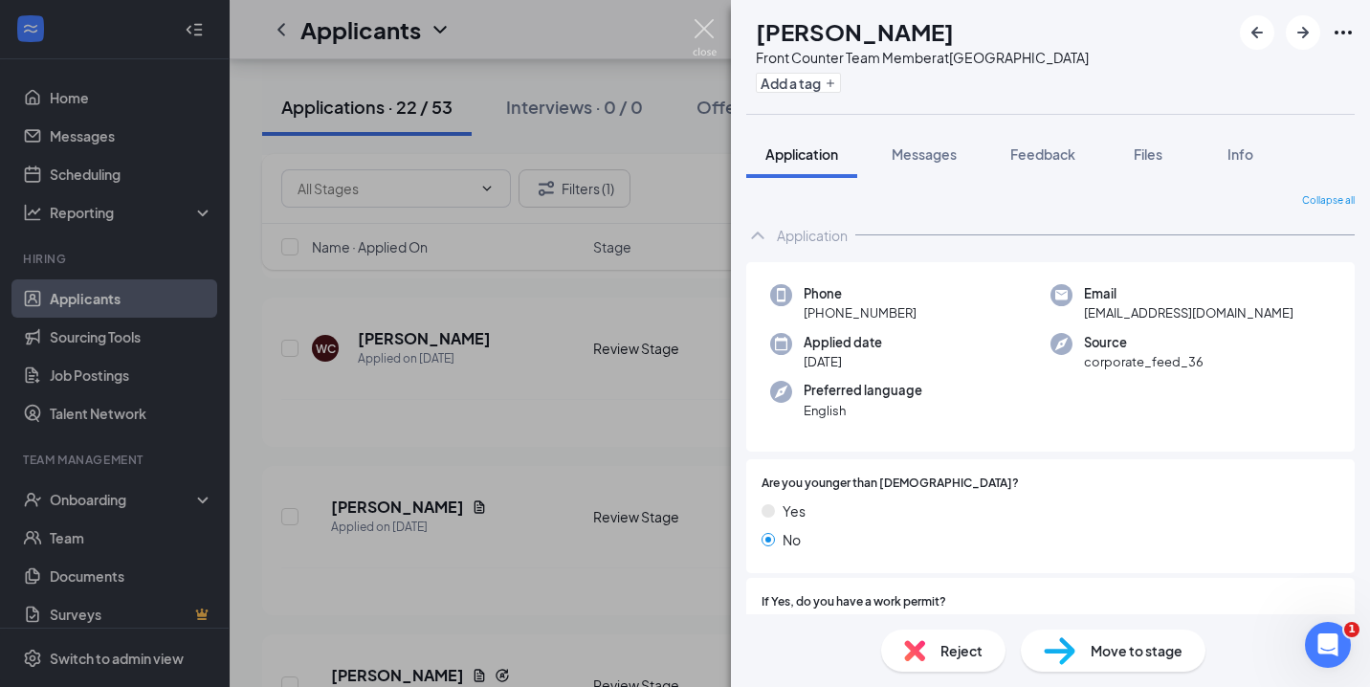
click at [714, 34] on img at bounding box center [705, 37] width 24 height 37
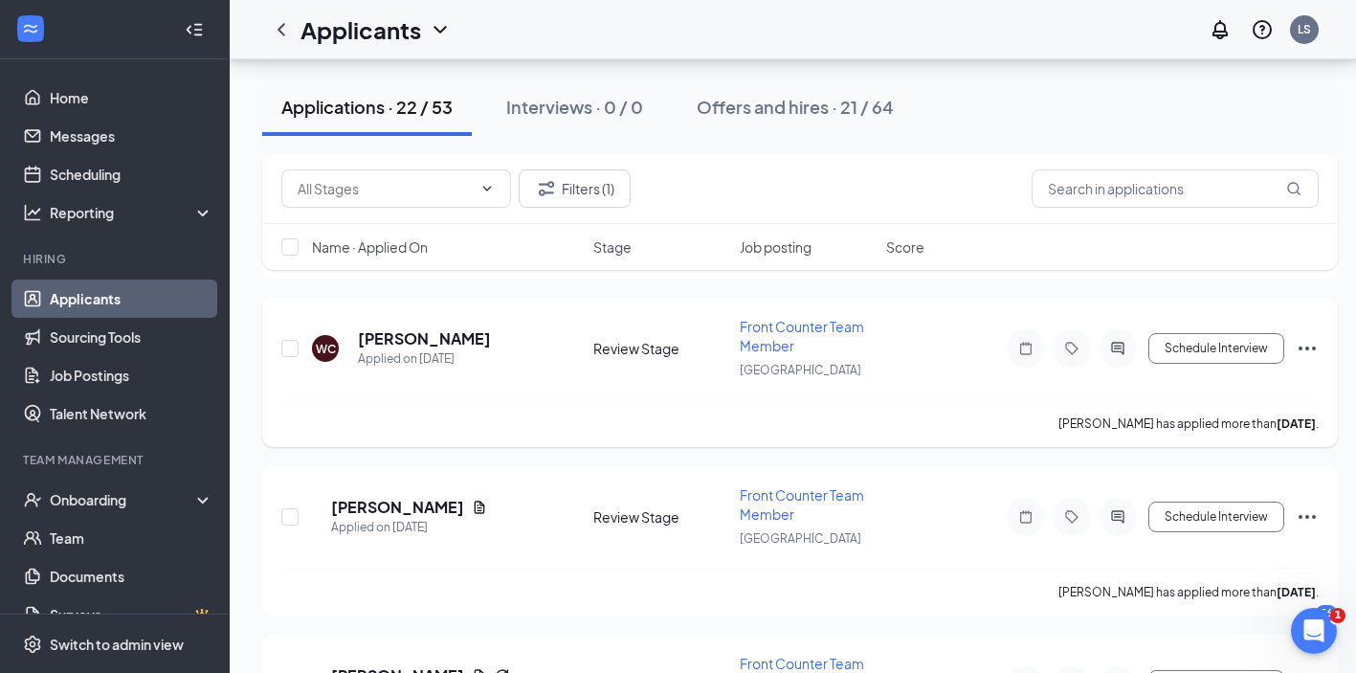
click at [1312, 344] on icon "Ellipses" at bounding box center [1307, 348] width 23 height 23
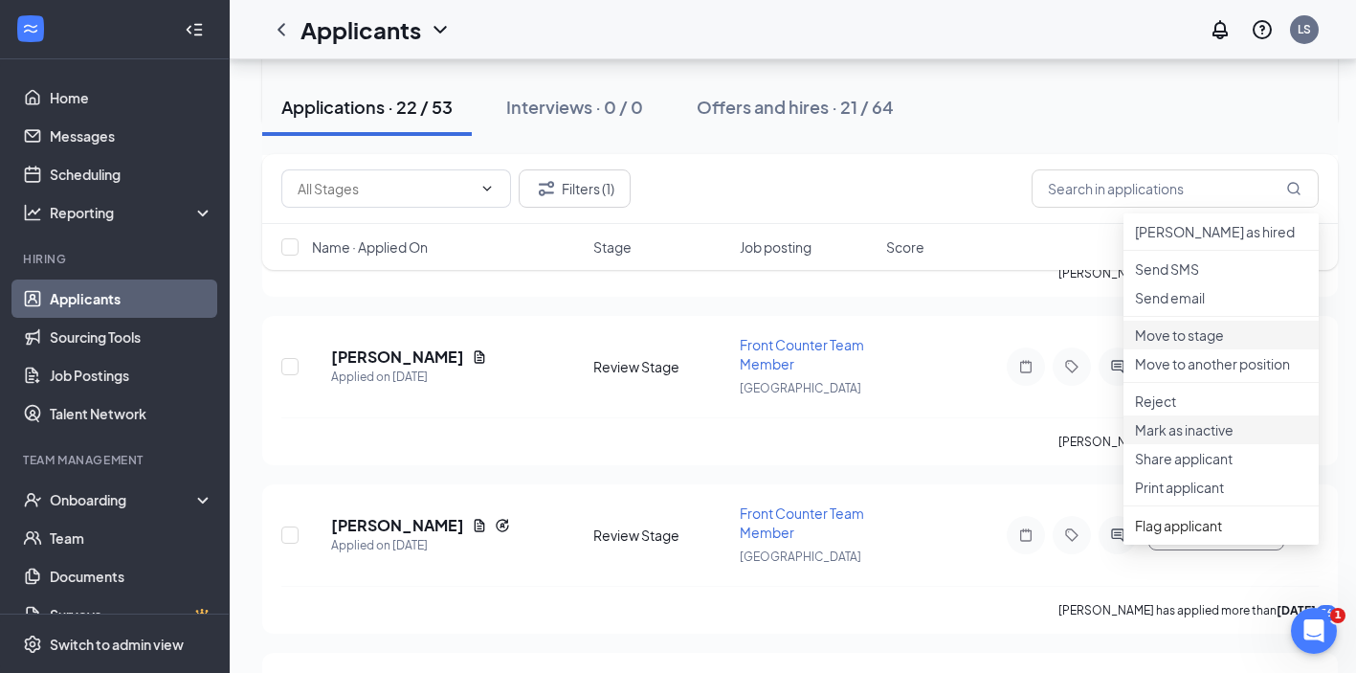
scroll to position [555, 0]
click at [1226, 494] on p "Print applicant" at bounding box center [1221, 484] width 172 height 19
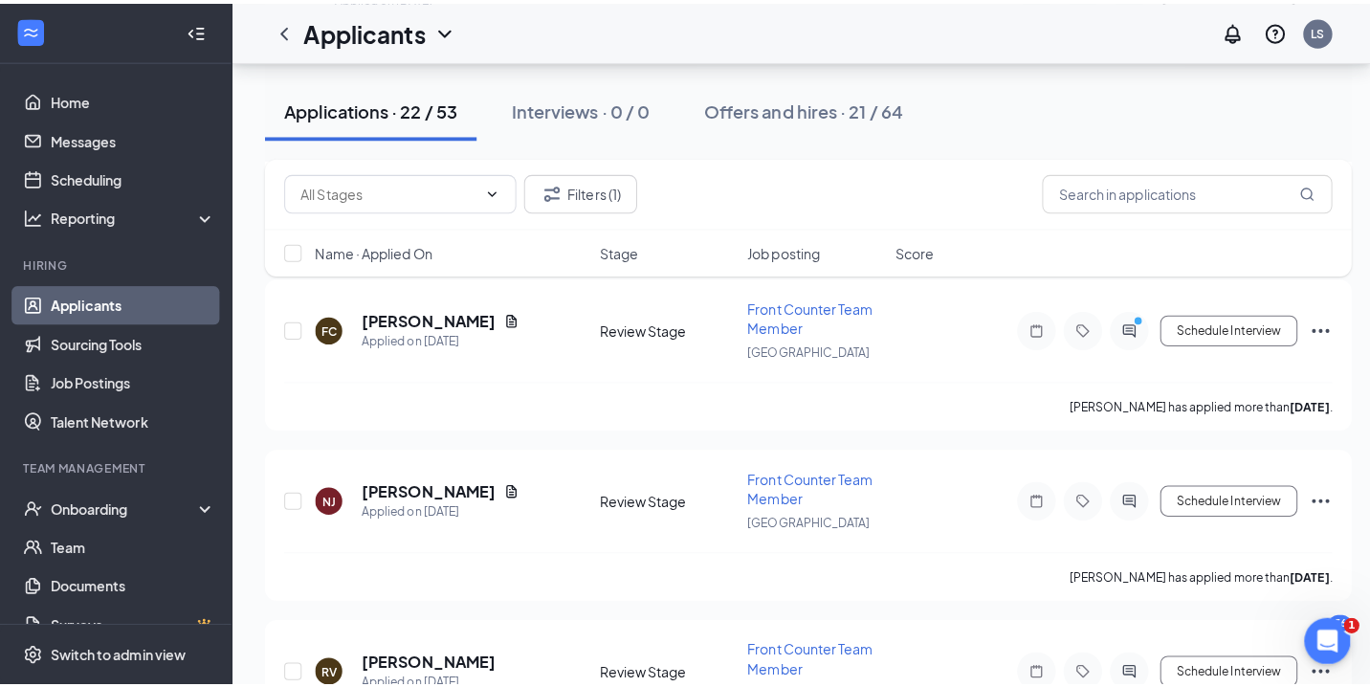
scroll to position [938, 0]
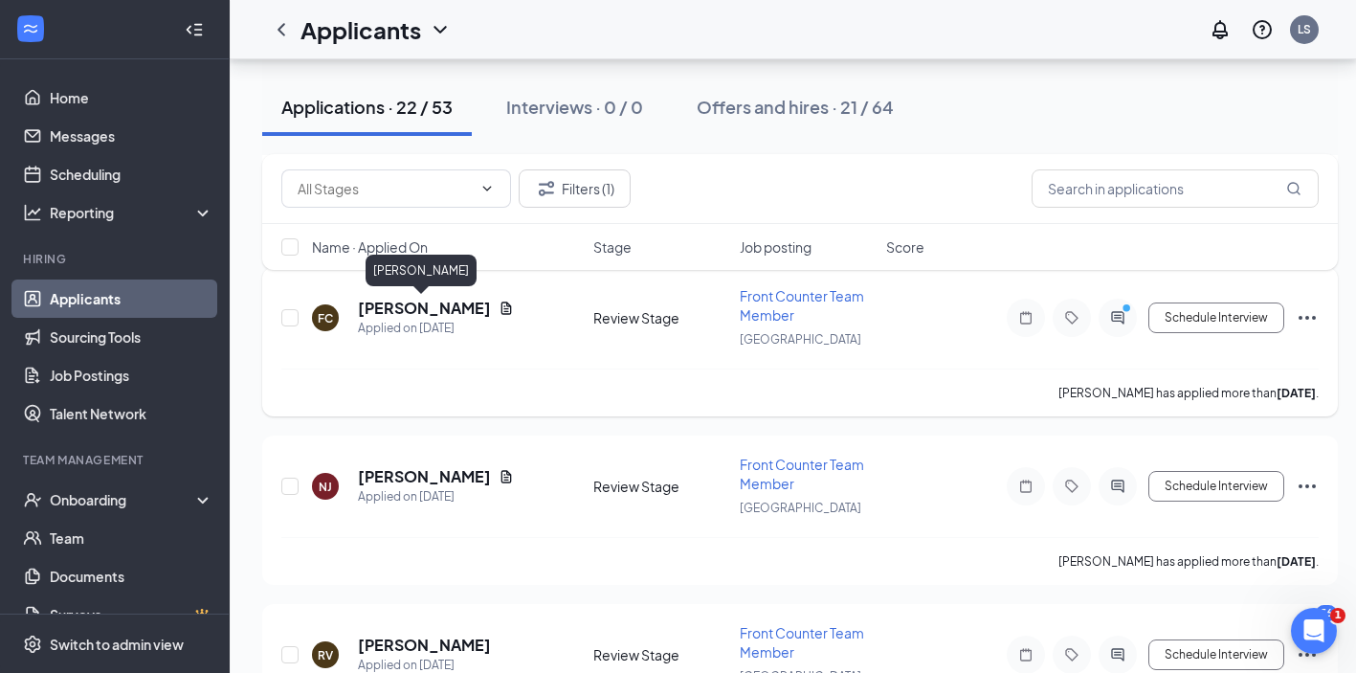
click at [439, 309] on h5 "[PERSON_NAME]" at bounding box center [424, 308] width 133 height 21
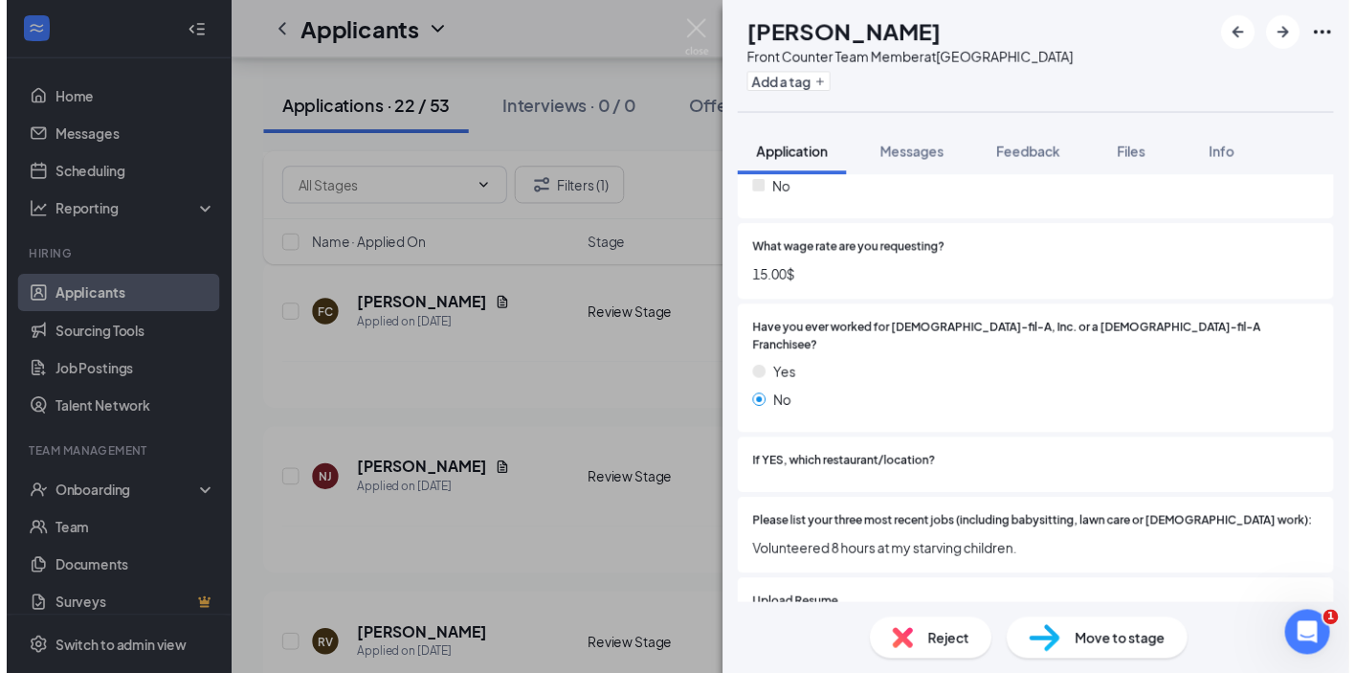
scroll to position [131, 0]
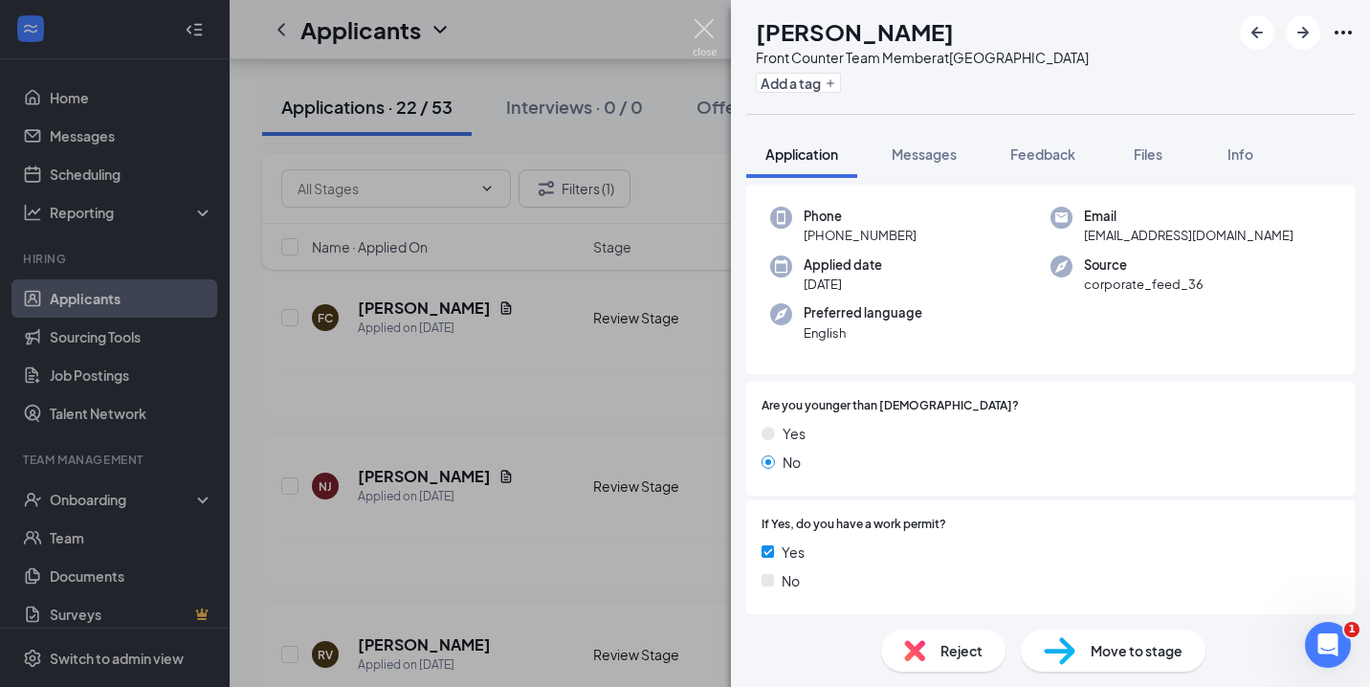
click at [708, 24] on img at bounding box center [705, 37] width 24 height 37
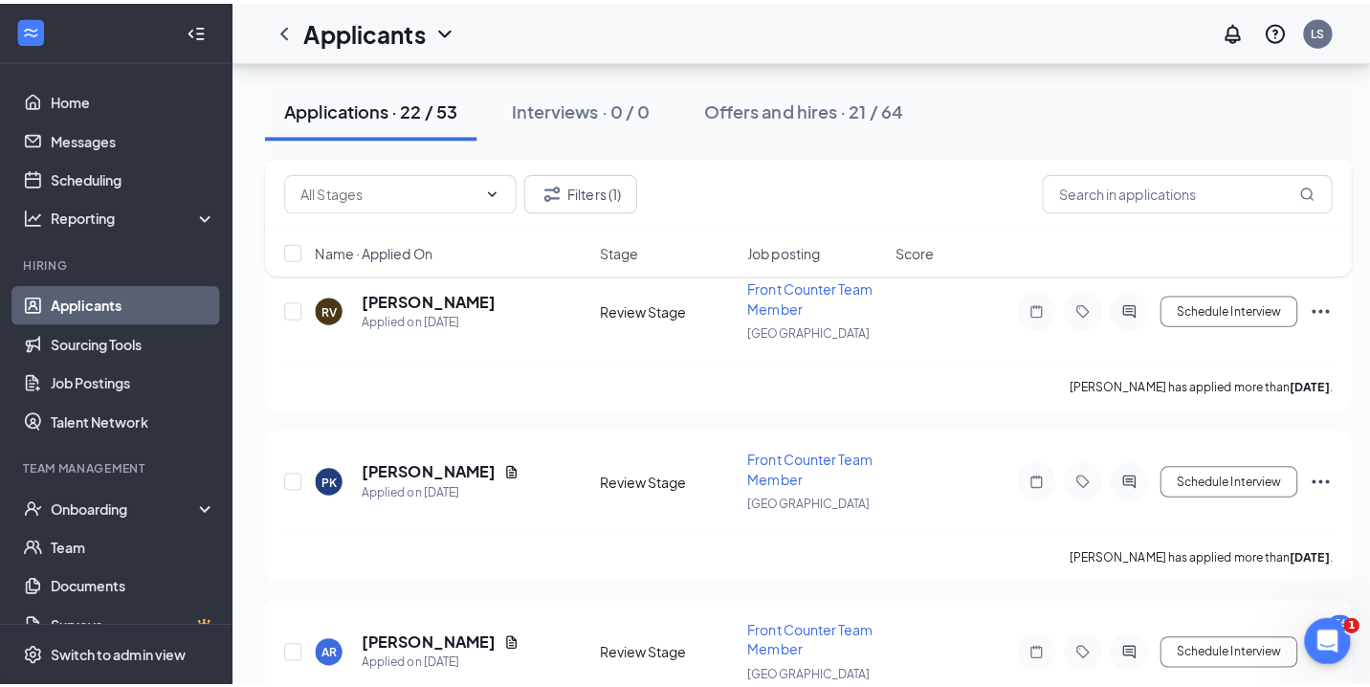
scroll to position [1304, 0]
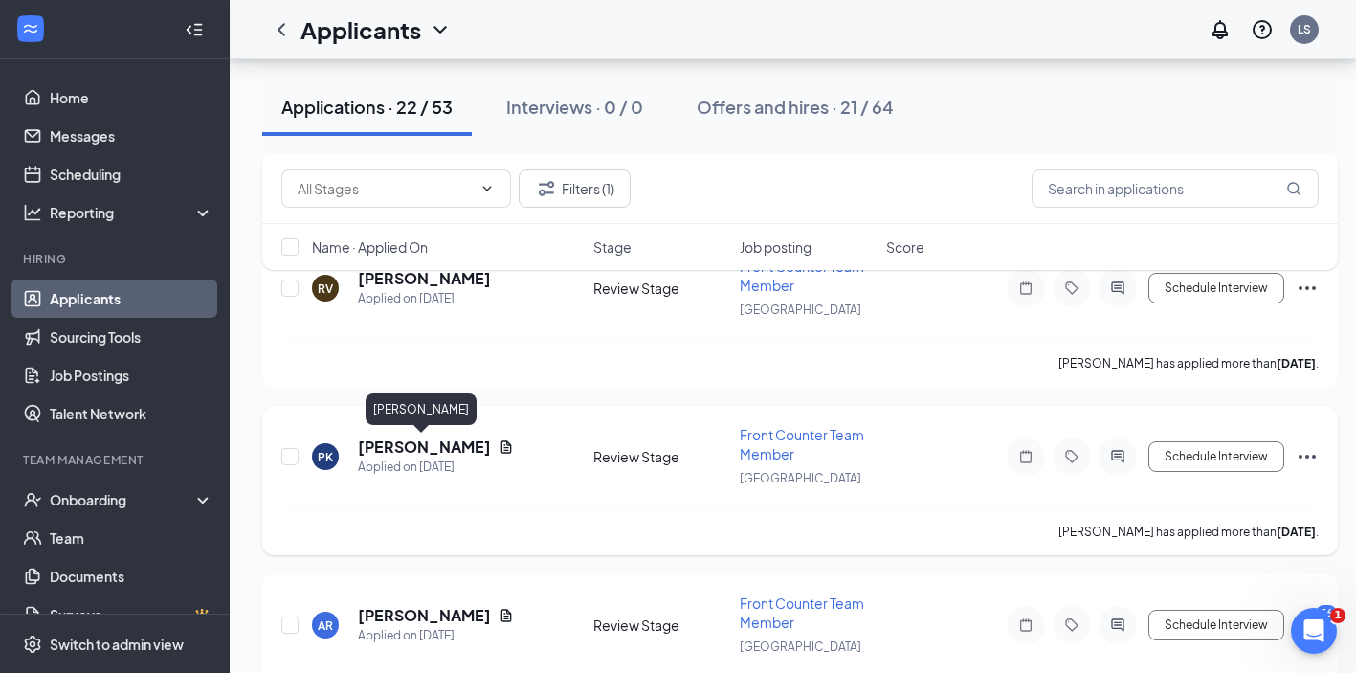
click at [431, 447] on h5 "[PERSON_NAME]" at bounding box center [424, 446] width 133 height 21
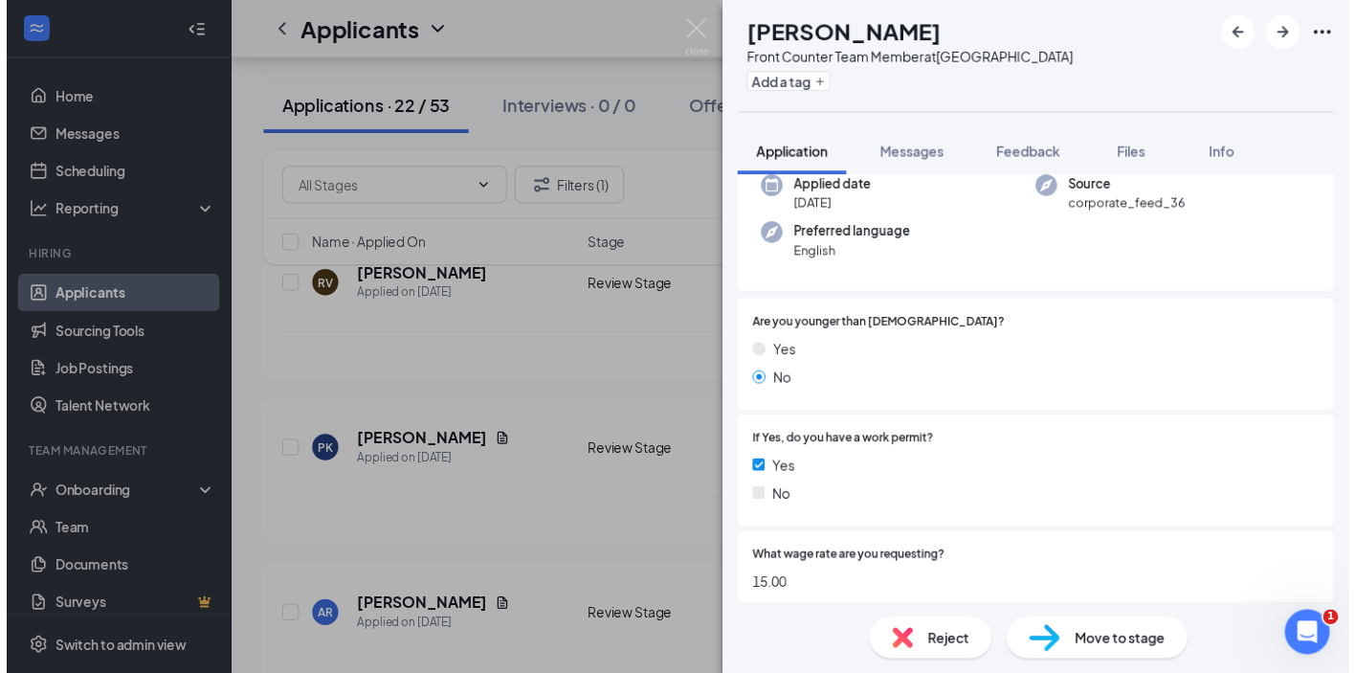
scroll to position [116, 0]
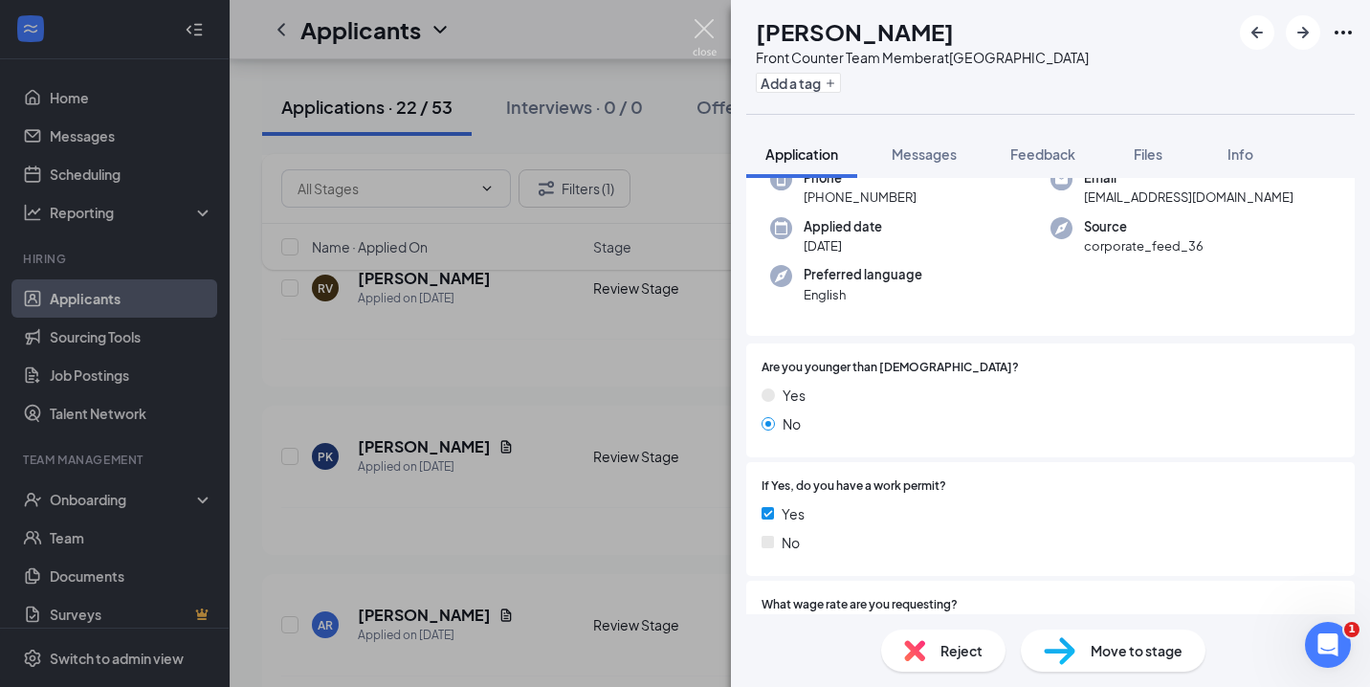
click at [702, 23] on img at bounding box center [705, 37] width 24 height 37
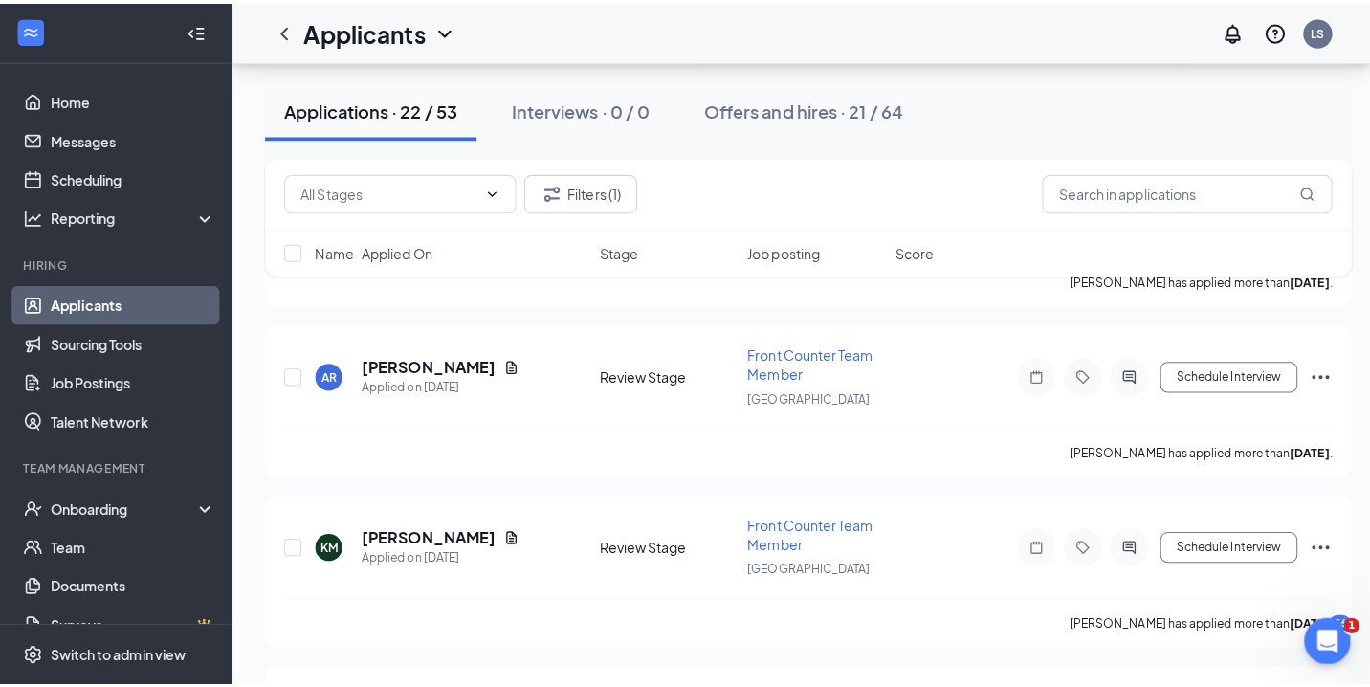
scroll to position [1566, 0]
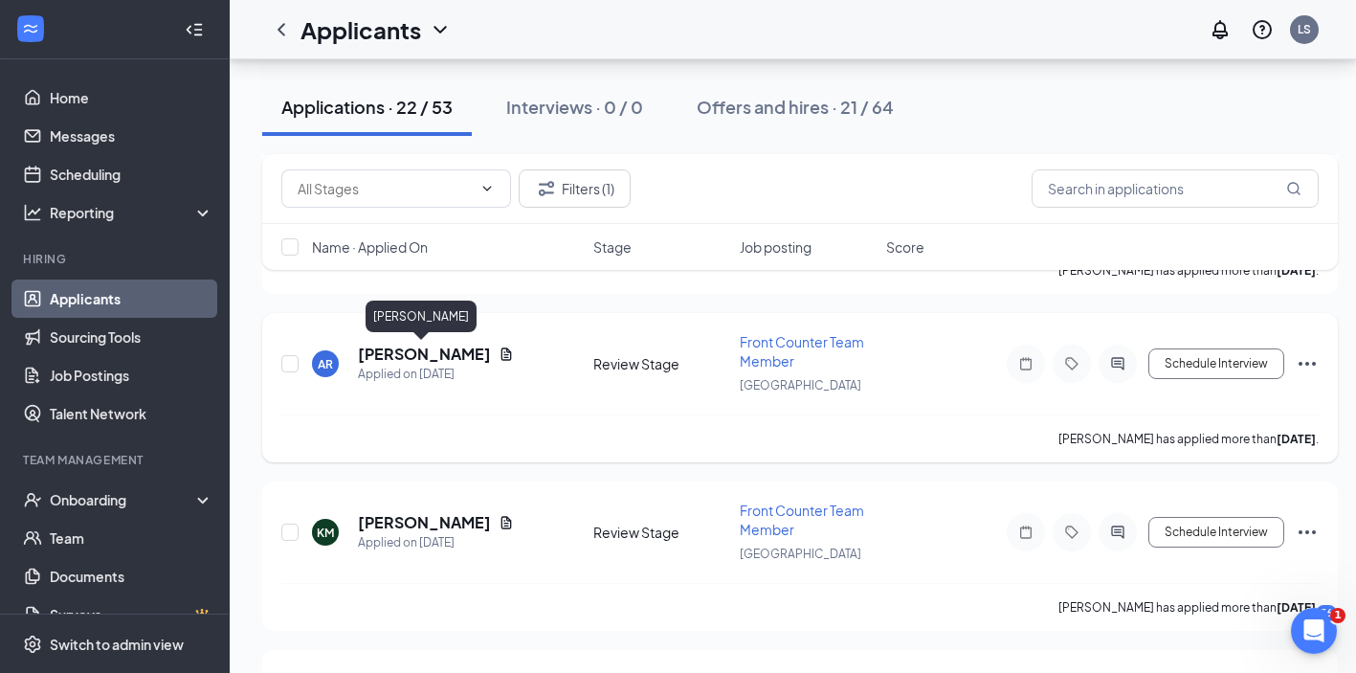
click at [426, 354] on h5 "[PERSON_NAME]" at bounding box center [424, 354] width 133 height 21
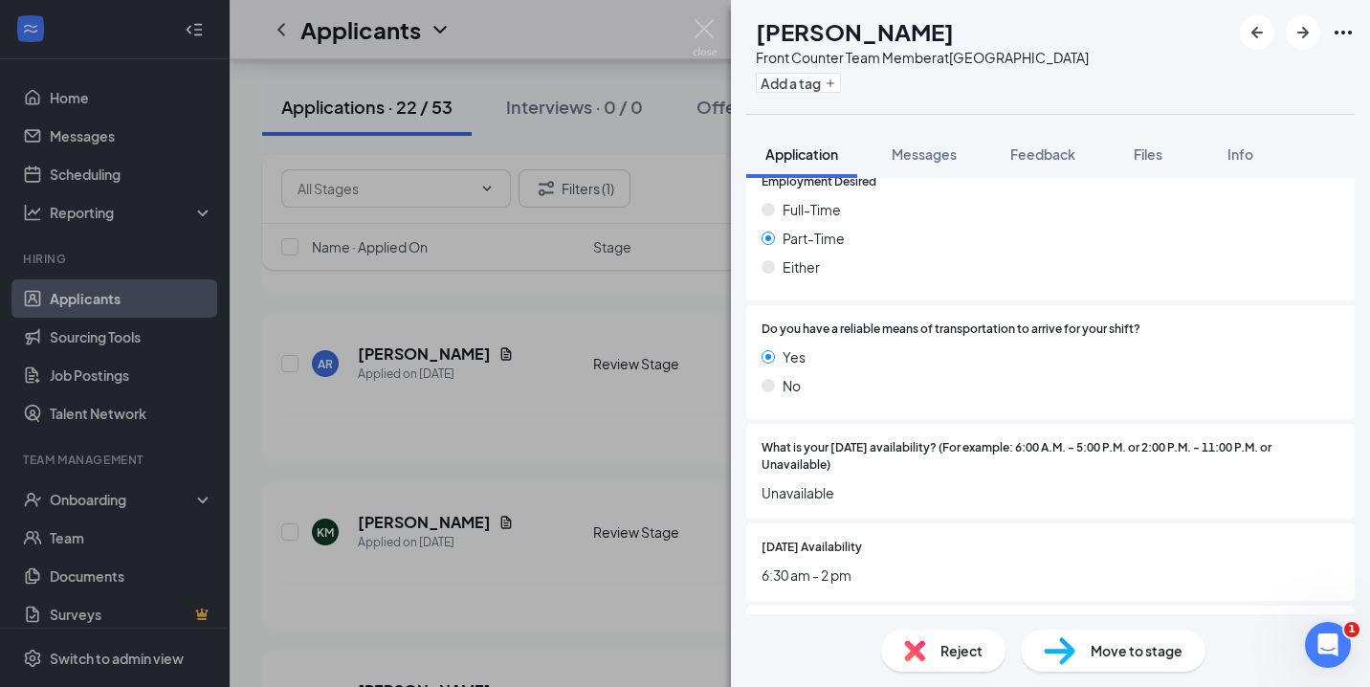
scroll to position [1222, 0]
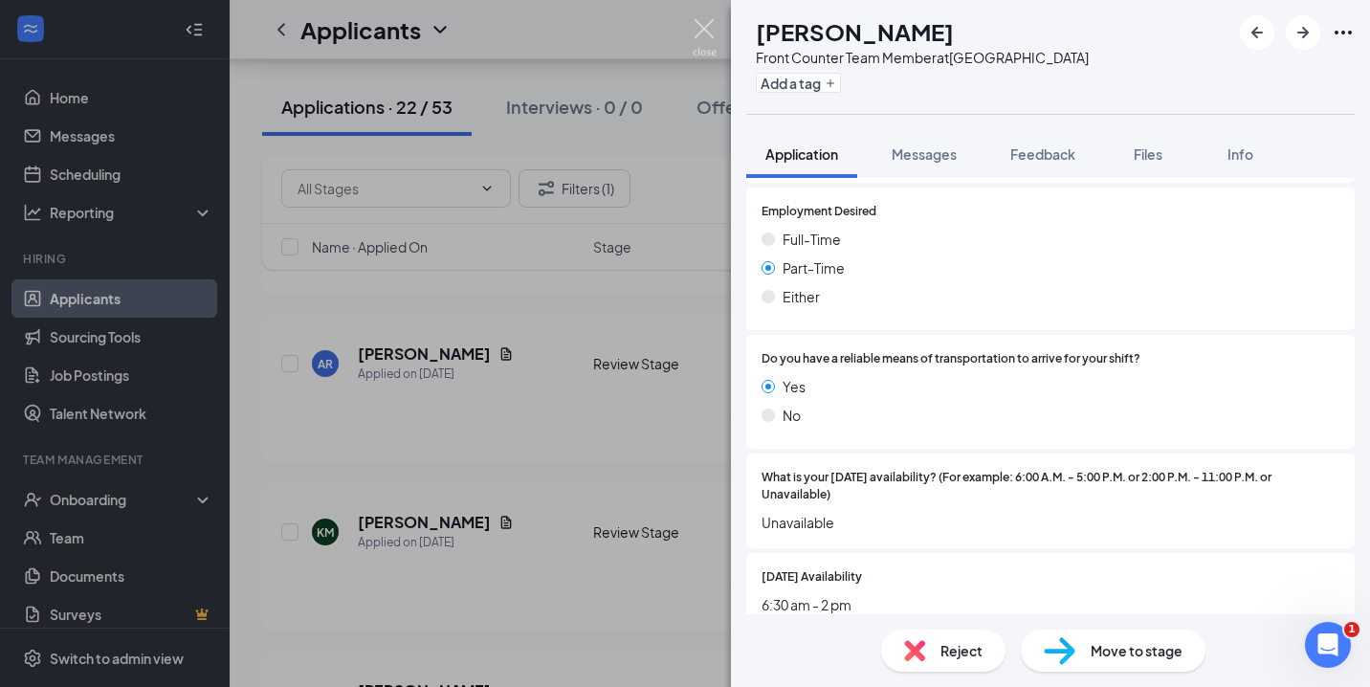
click at [708, 33] on img at bounding box center [705, 37] width 24 height 37
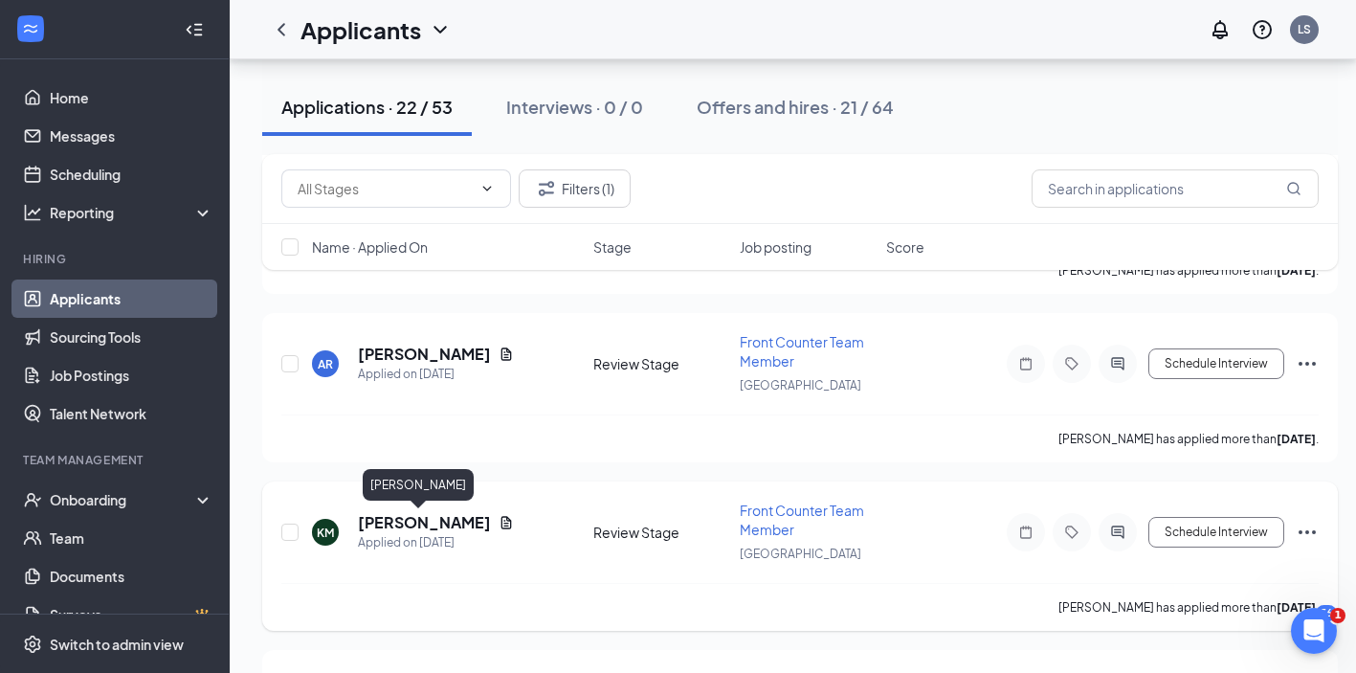
click at [434, 523] on h5 "[PERSON_NAME]" at bounding box center [424, 522] width 133 height 21
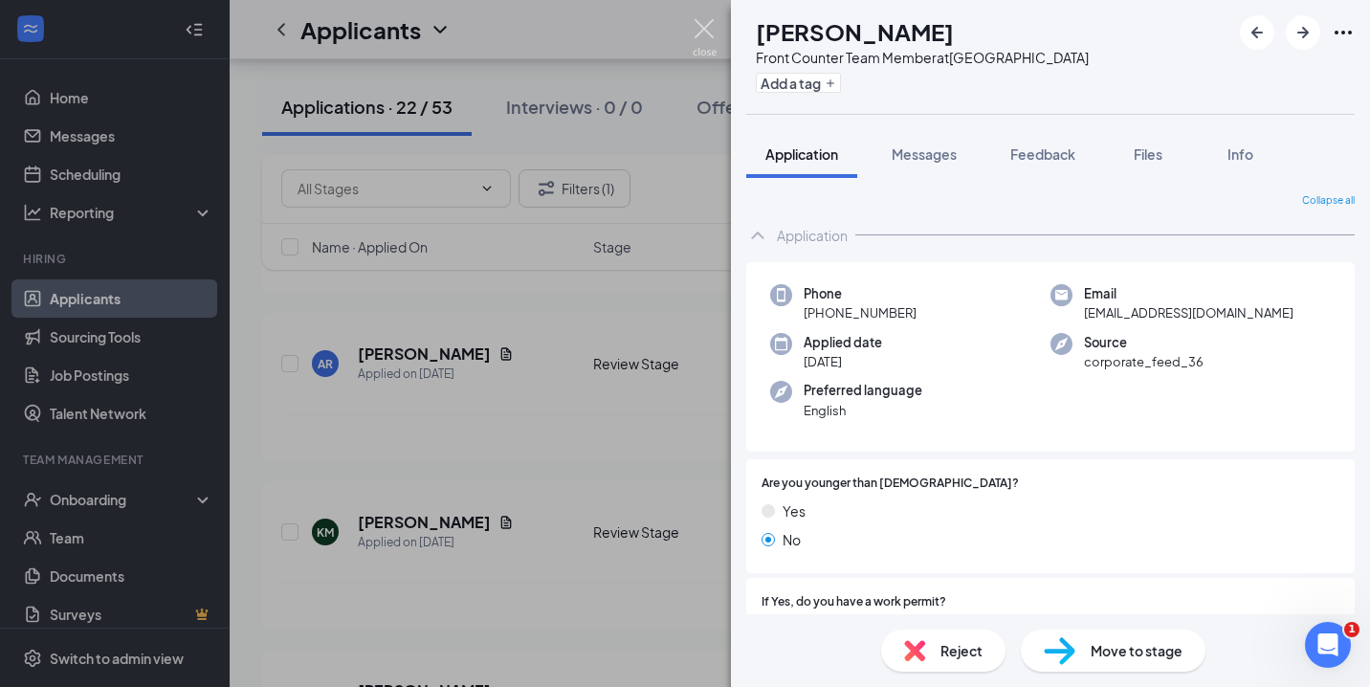
click at [703, 34] on img at bounding box center [705, 37] width 24 height 37
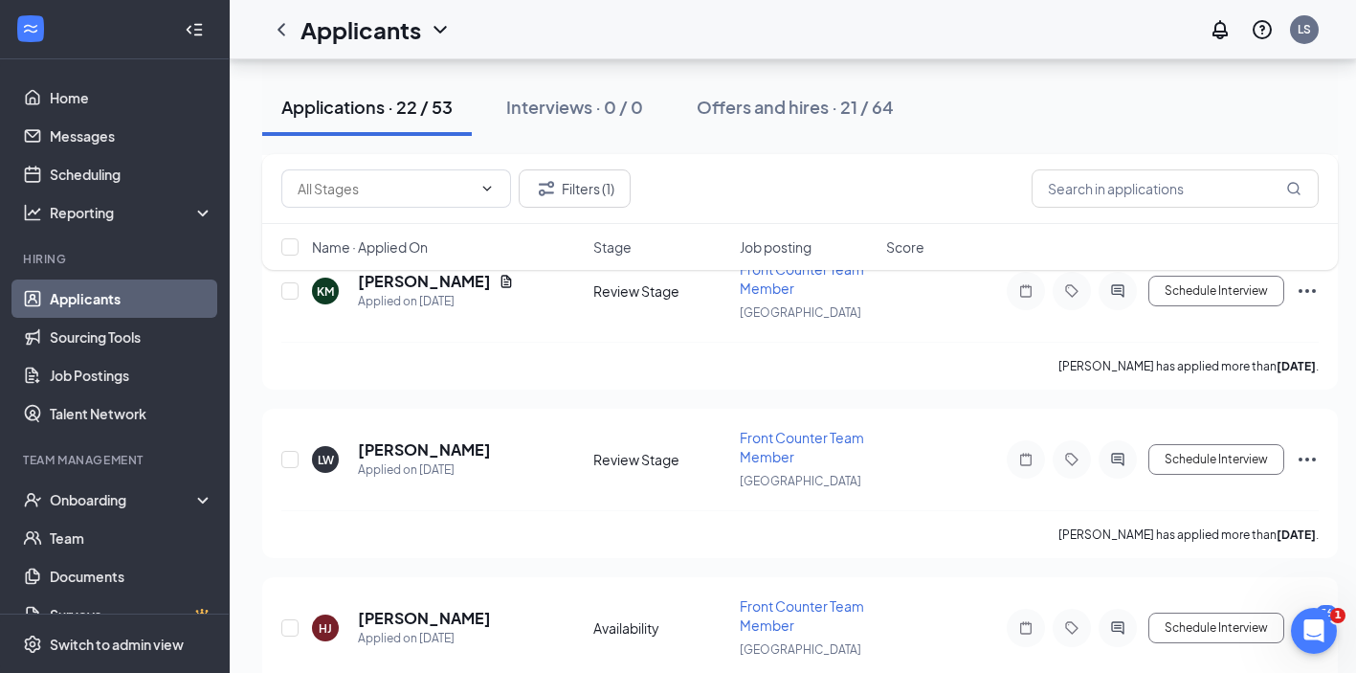
scroll to position [1765, 0]
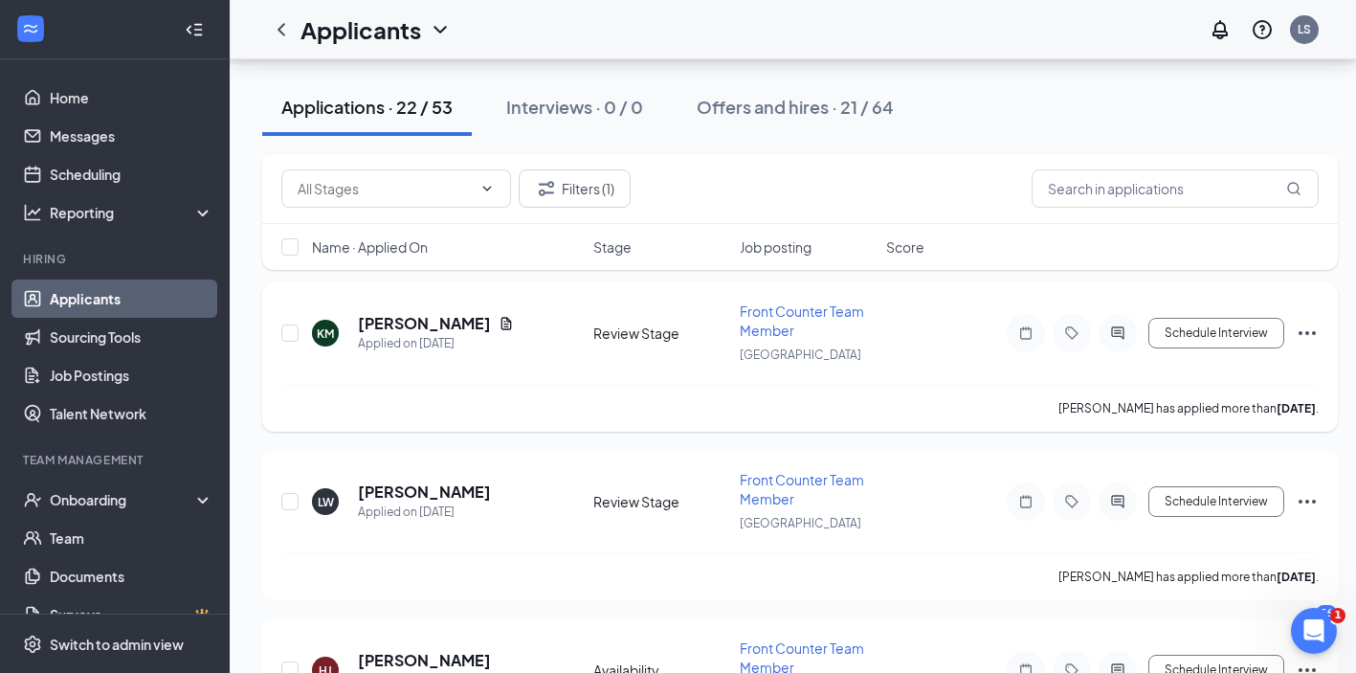
click at [1312, 330] on icon "Ellipses" at bounding box center [1307, 333] width 23 height 23
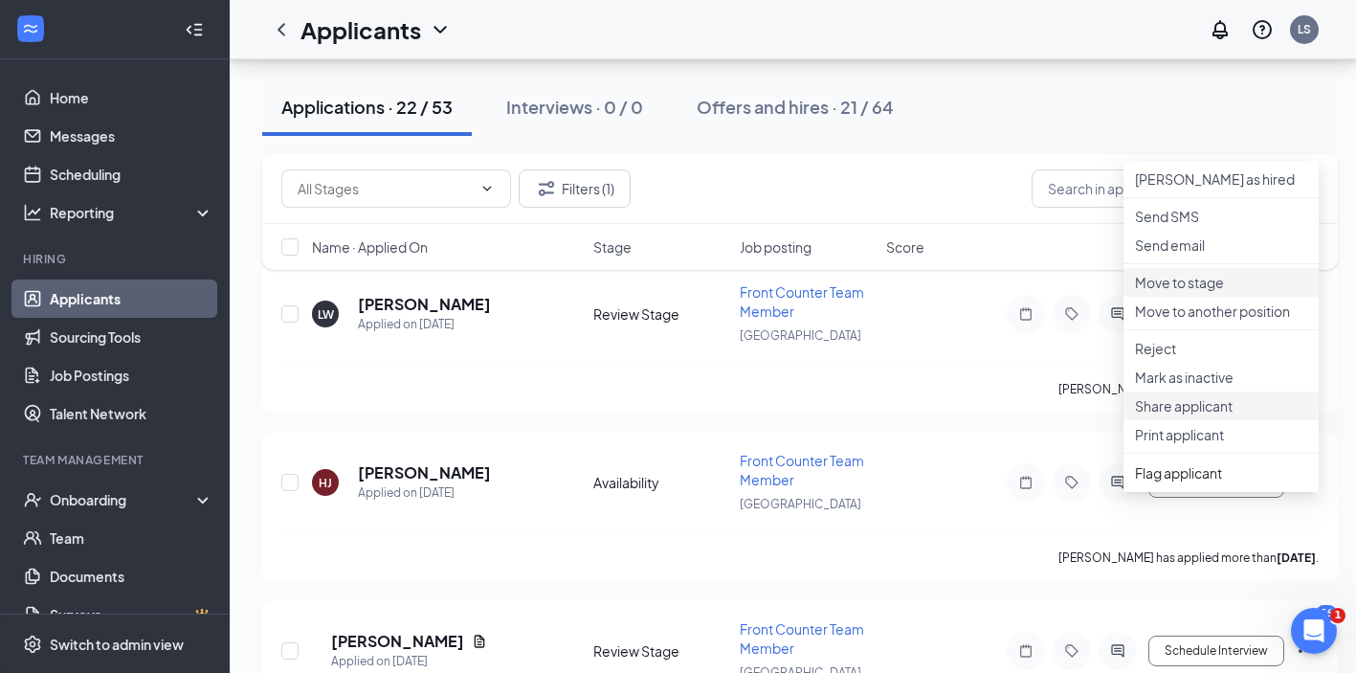
scroll to position [1956, 0]
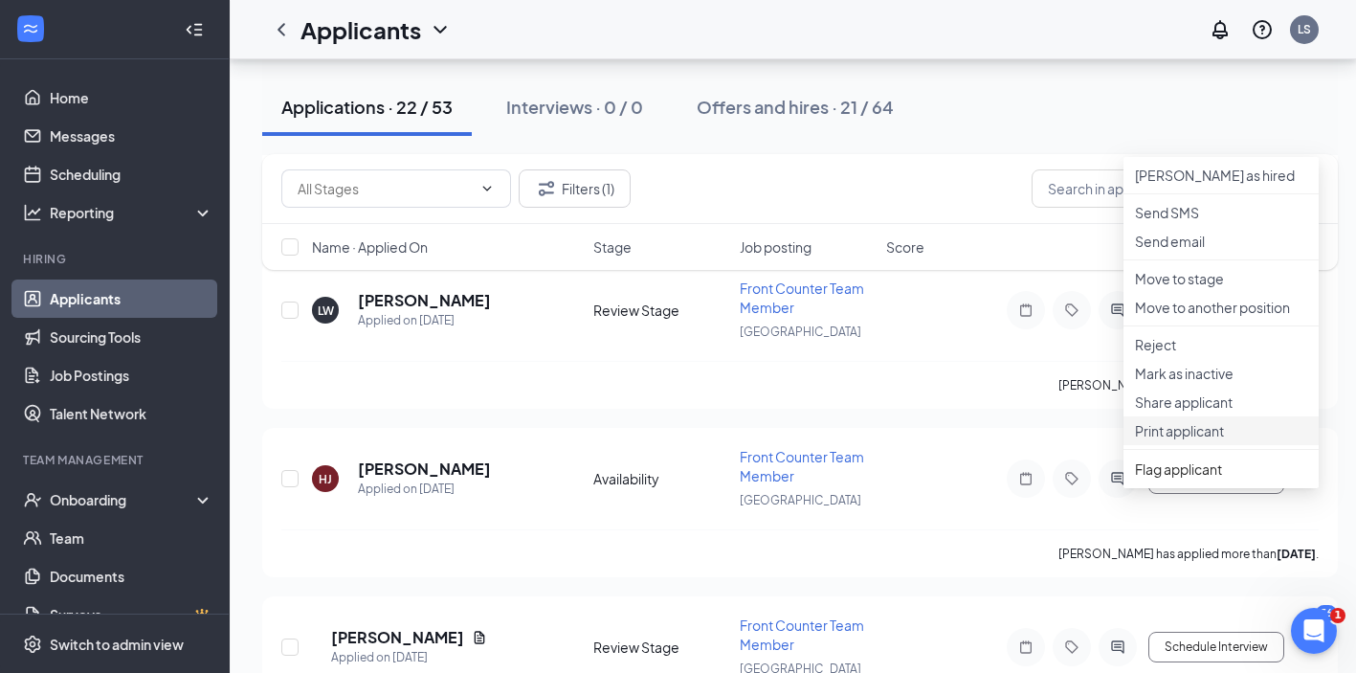
click at [1203, 445] on li "Print applicant" at bounding box center [1220, 430] width 195 height 29
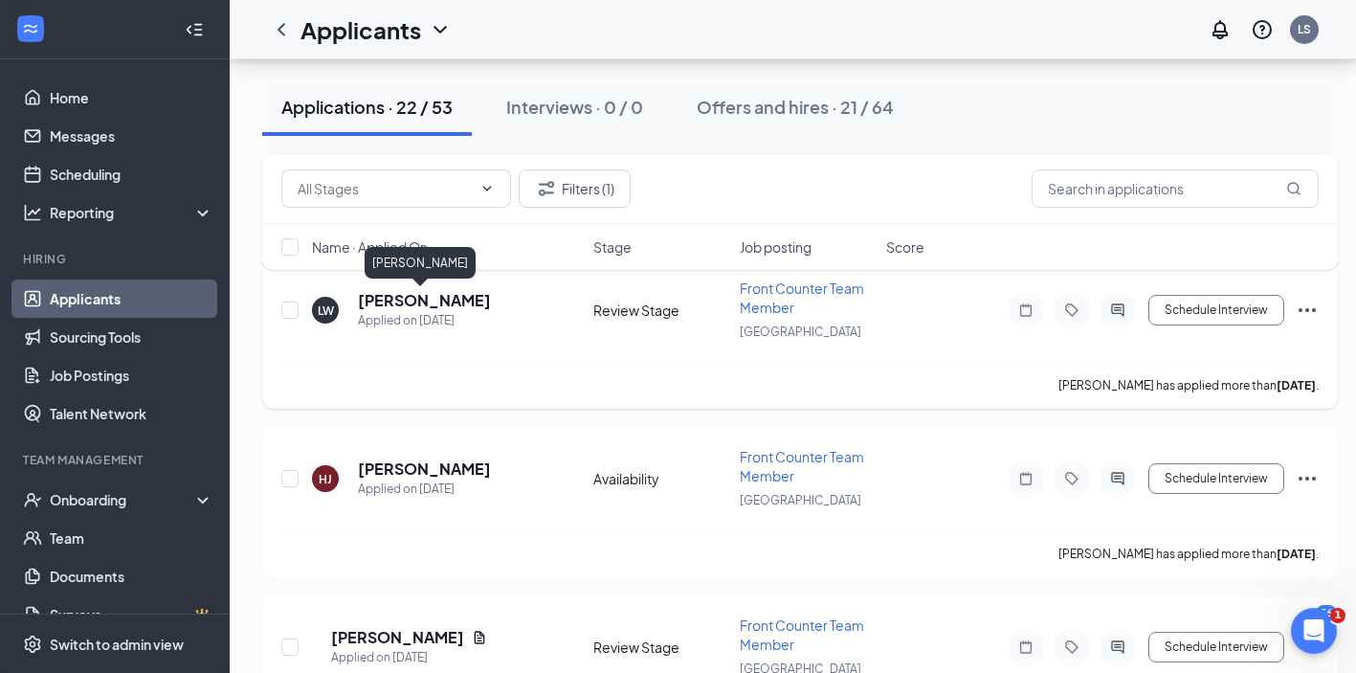
click at [443, 297] on h5 "[PERSON_NAME]" at bounding box center [424, 300] width 133 height 21
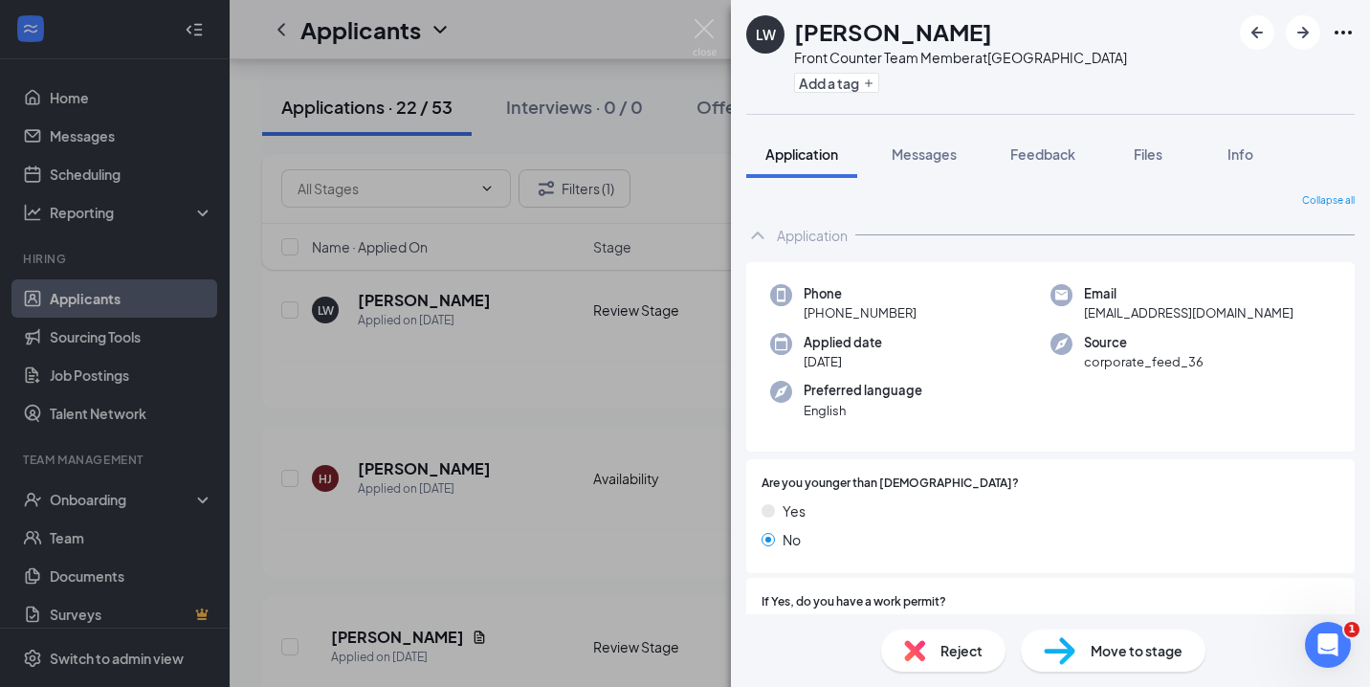
click at [702, 25] on img at bounding box center [705, 37] width 24 height 37
drag, startPoint x: 1363, startPoint y: 252, endPoint x: 991, endPoint y: 38, distance: 428.2
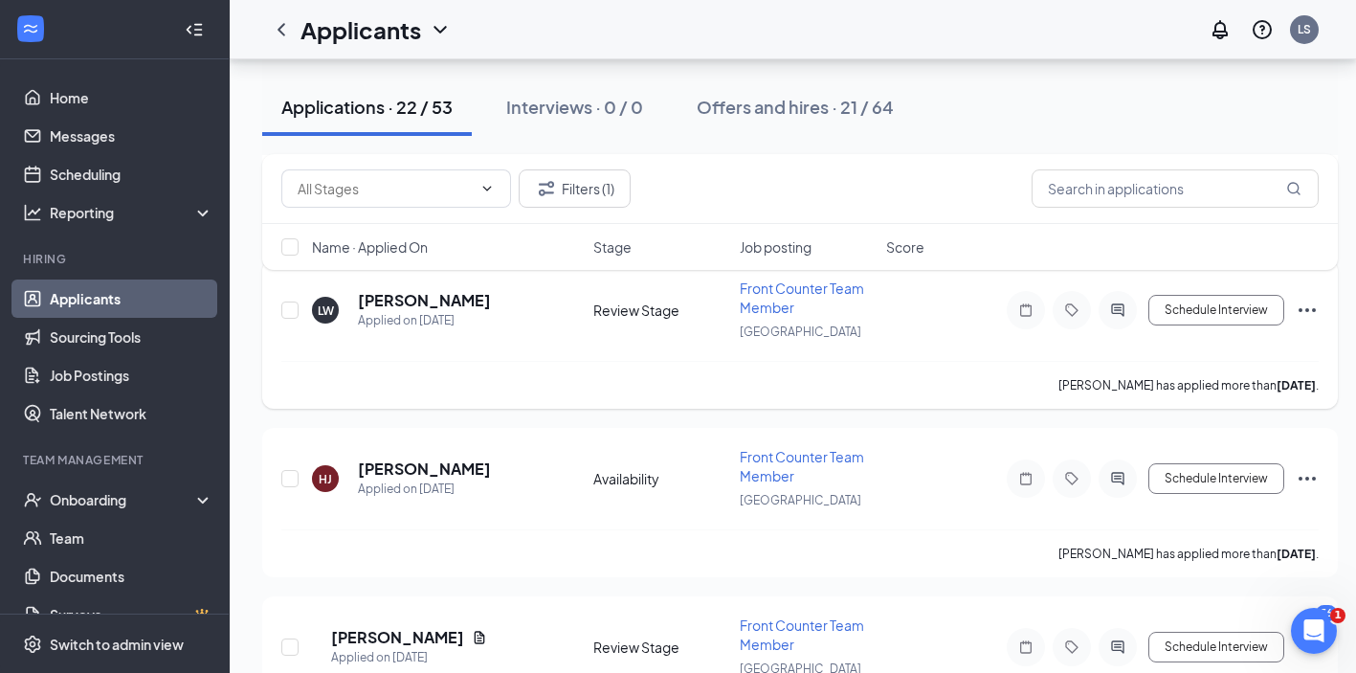
click at [1306, 310] on icon "Ellipses" at bounding box center [1307, 310] width 17 height 4
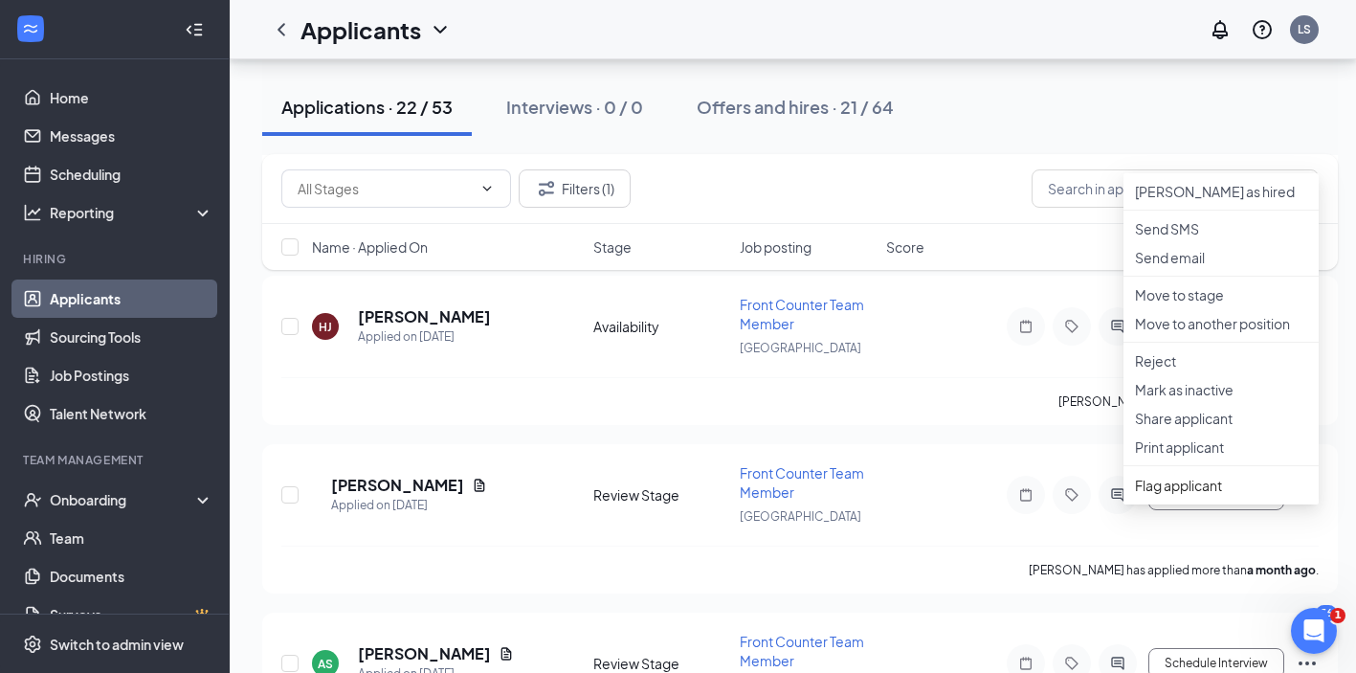
scroll to position [2109, 0]
click at [1221, 455] on p "Print applicant" at bounding box center [1221, 445] width 172 height 19
